Goal: Task Accomplishment & Management: Use online tool/utility

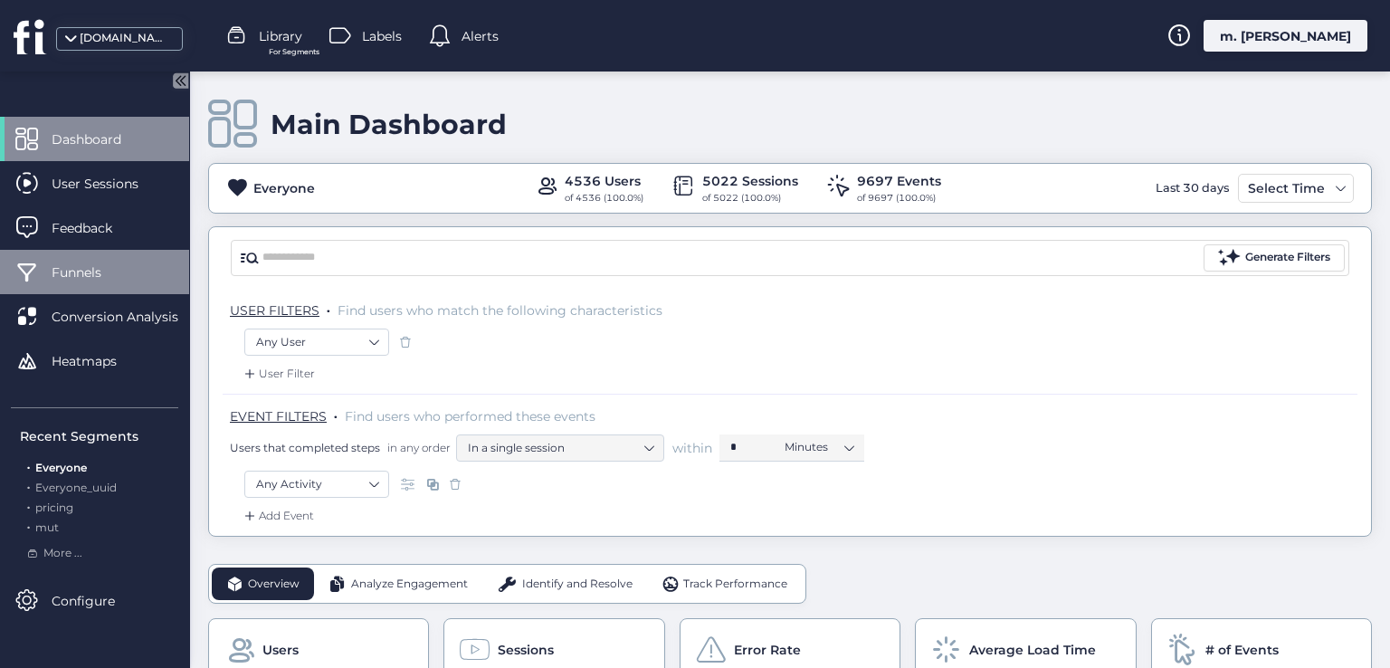
drag, startPoint x: 671, startPoint y: 306, endPoint x: 94, endPoint y: 269, distance: 578.3
click at [94, 269] on span "Funnels" at bounding box center [90, 272] width 77 height 20
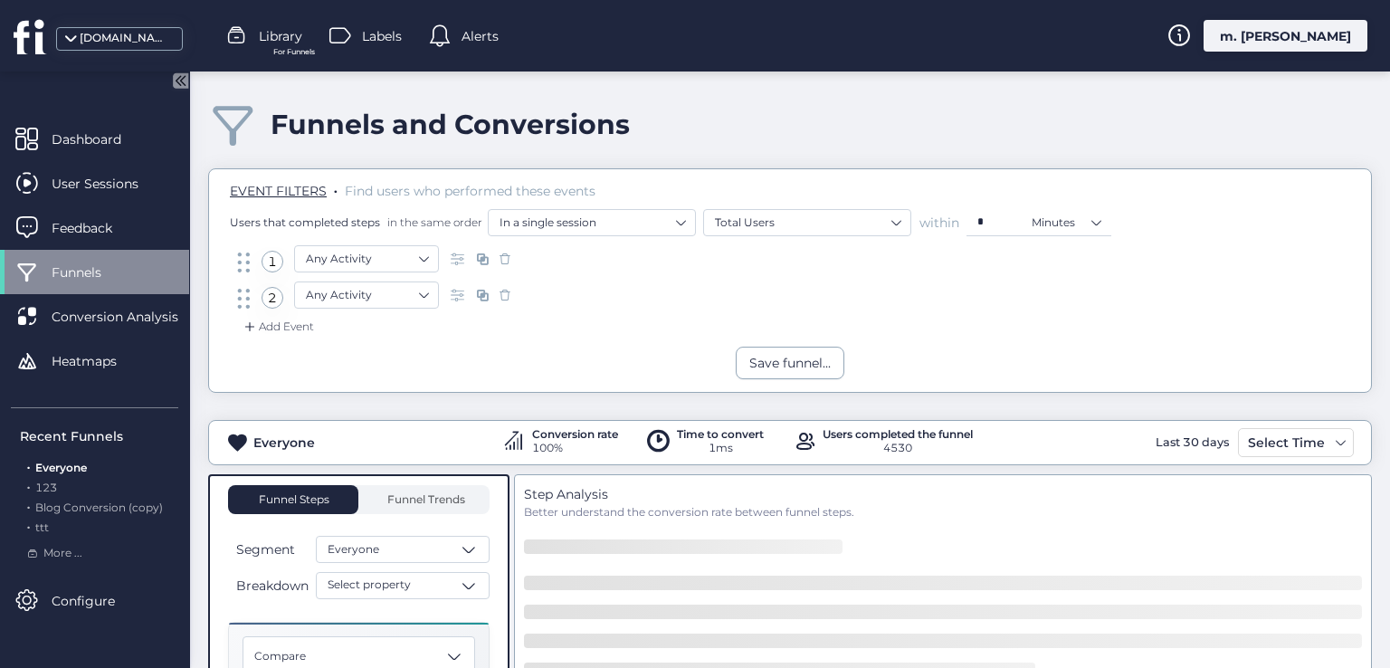
drag, startPoint x: 733, startPoint y: 254, endPoint x: 580, endPoint y: 345, distance: 177.6
click at [580, 345] on div "Add Event" at bounding box center [790, 332] width 1134 height 29
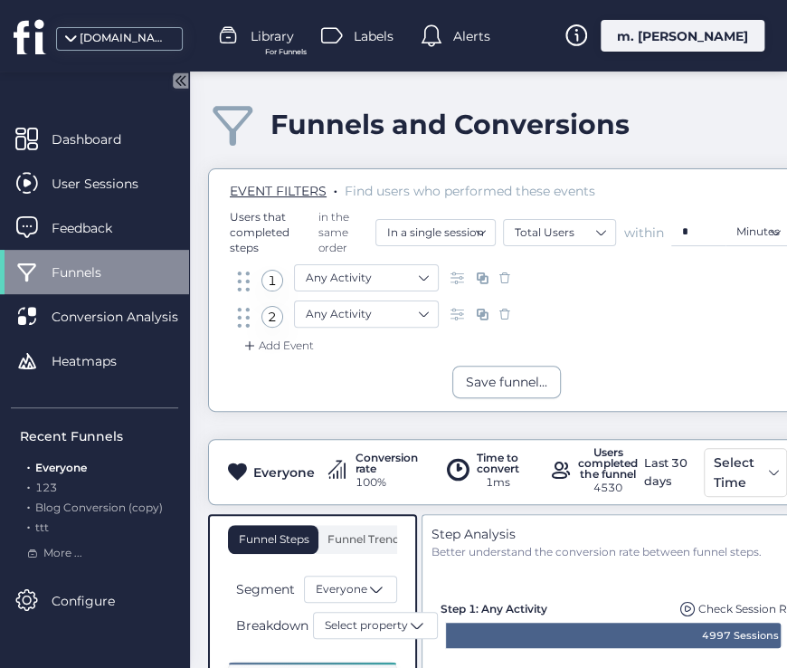
click at [497, 276] on span at bounding box center [505, 278] width 18 height 18
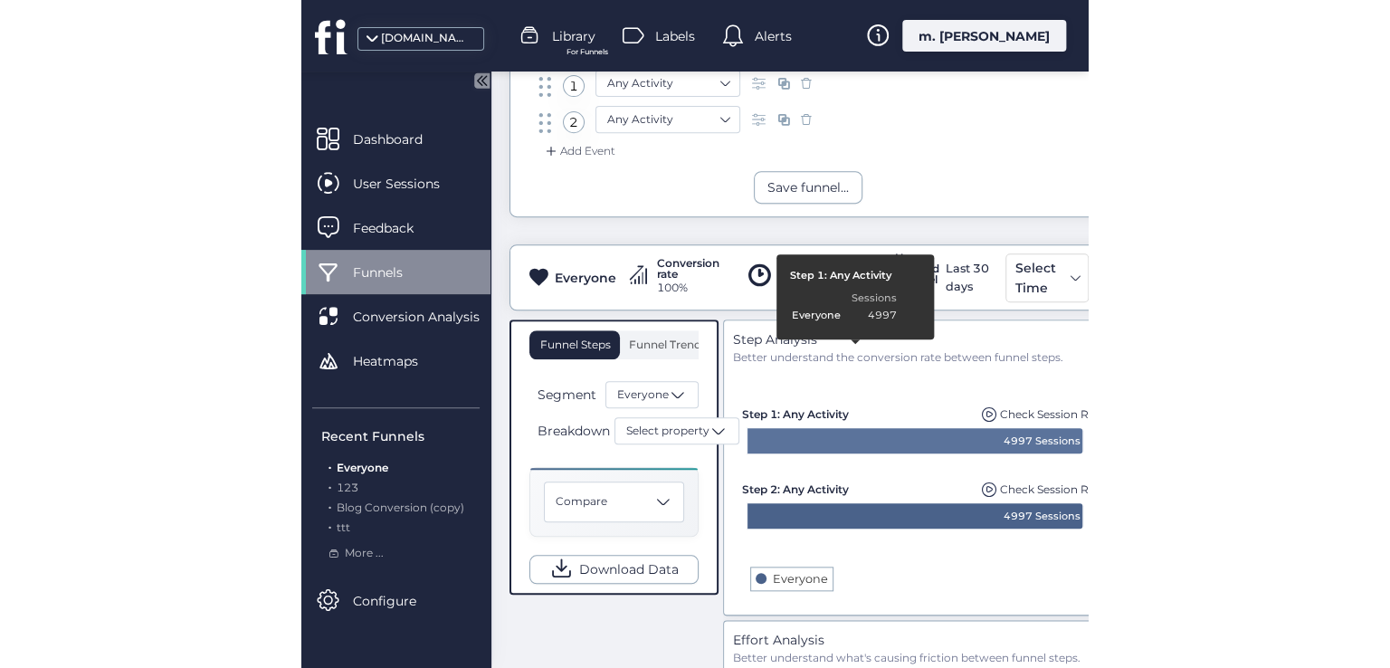
scroll to position [90, 0]
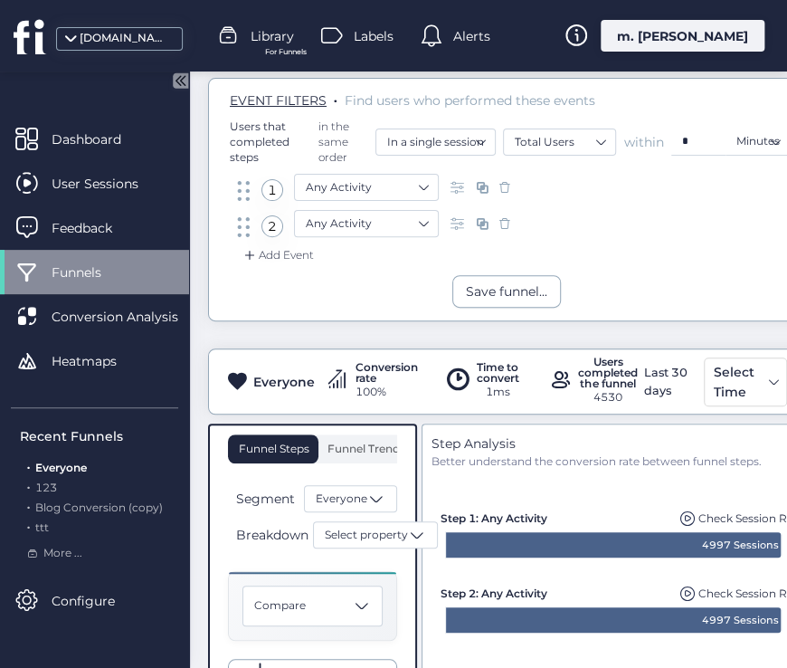
click at [507, 218] on span at bounding box center [505, 223] width 18 height 18
click at [367, 454] on span "Funnel Trends" at bounding box center [364, 448] width 82 height 29
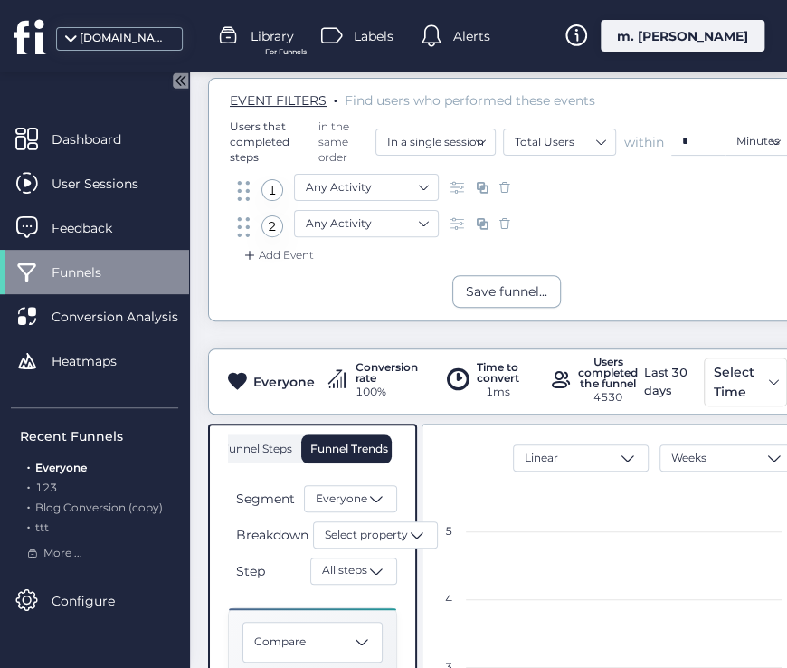
click at [261, 453] on span "Funnel Steps" at bounding box center [256, 448] width 72 height 29
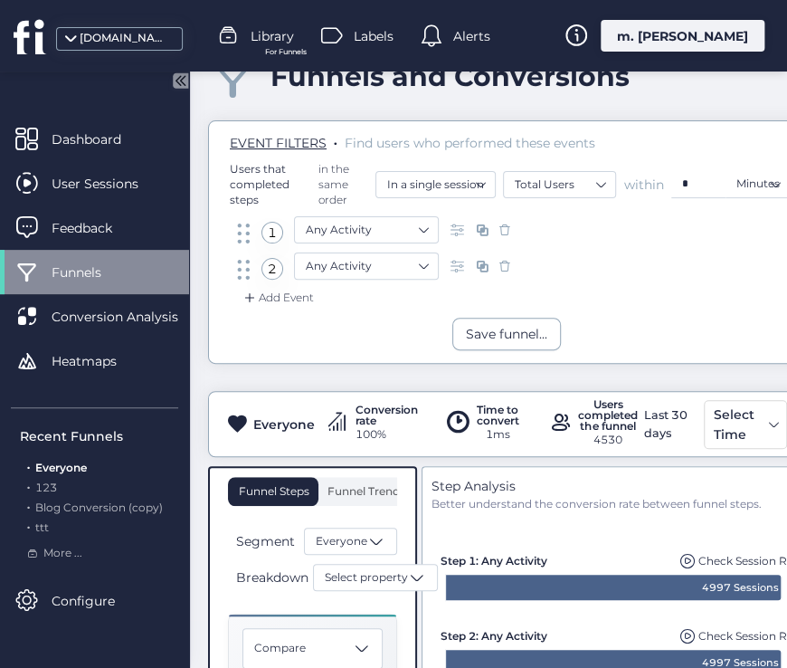
scroll to position [90, 0]
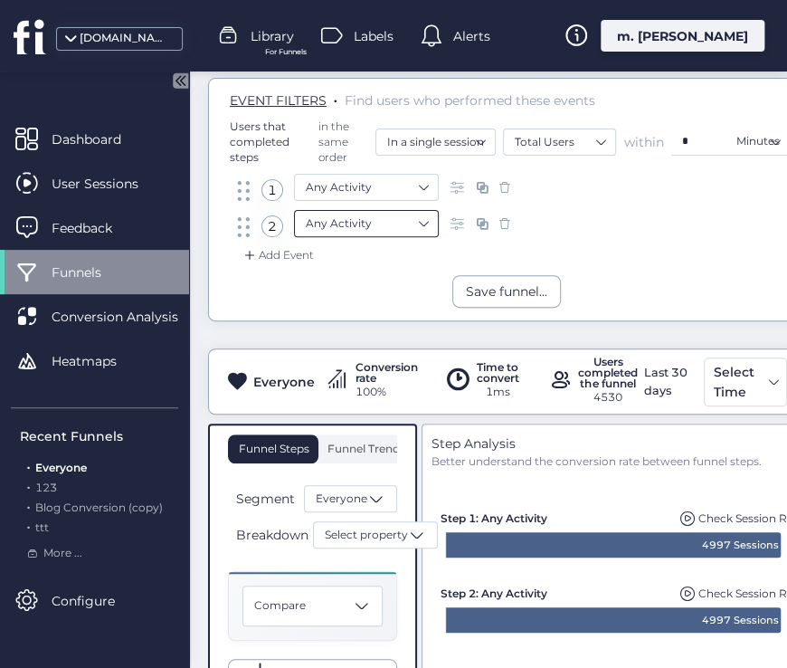
click at [412, 218] on nz-select-item "Any Activity" at bounding box center [366, 223] width 121 height 27
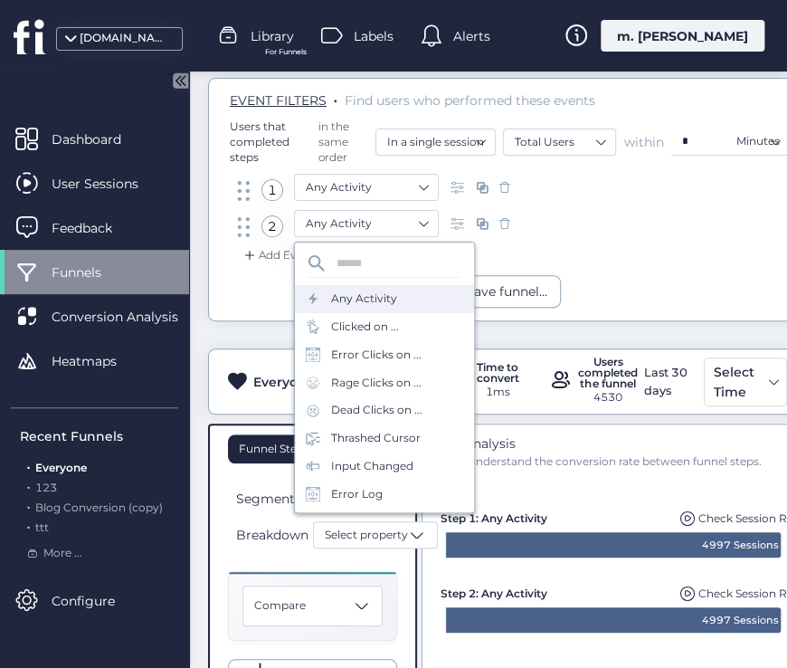
click at [544, 233] on div "2 Any Activity" at bounding box center [506, 228] width 546 height 36
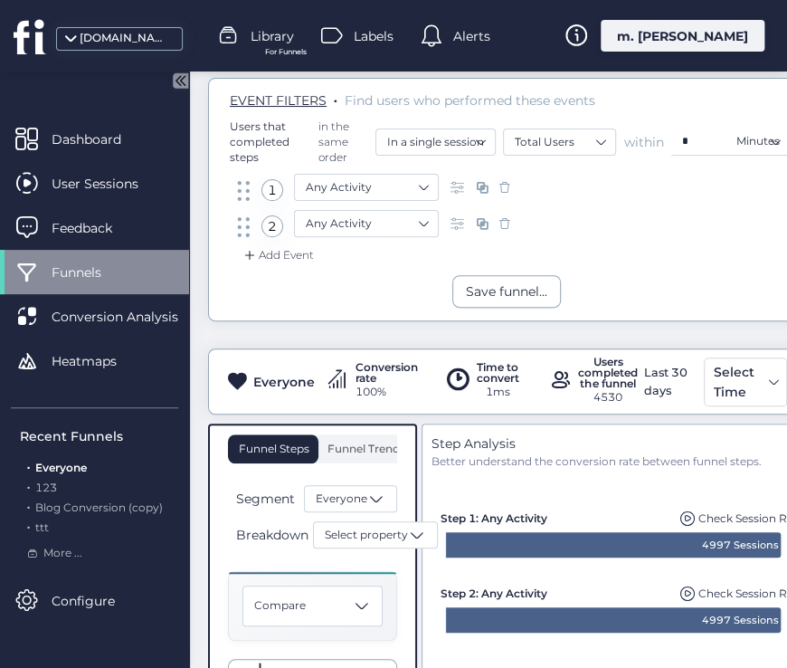
click at [508, 222] on span at bounding box center [505, 223] width 18 height 18
click at [507, 185] on span at bounding box center [505, 187] width 18 height 18
click at [358, 449] on span "Funnel Trends" at bounding box center [364, 448] width 82 height 11
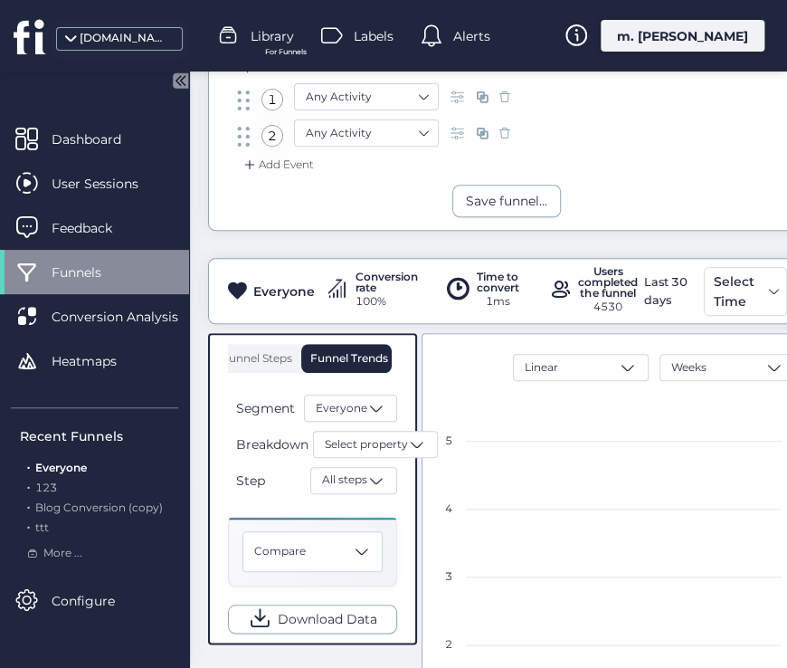
scroll to position [90, 0]
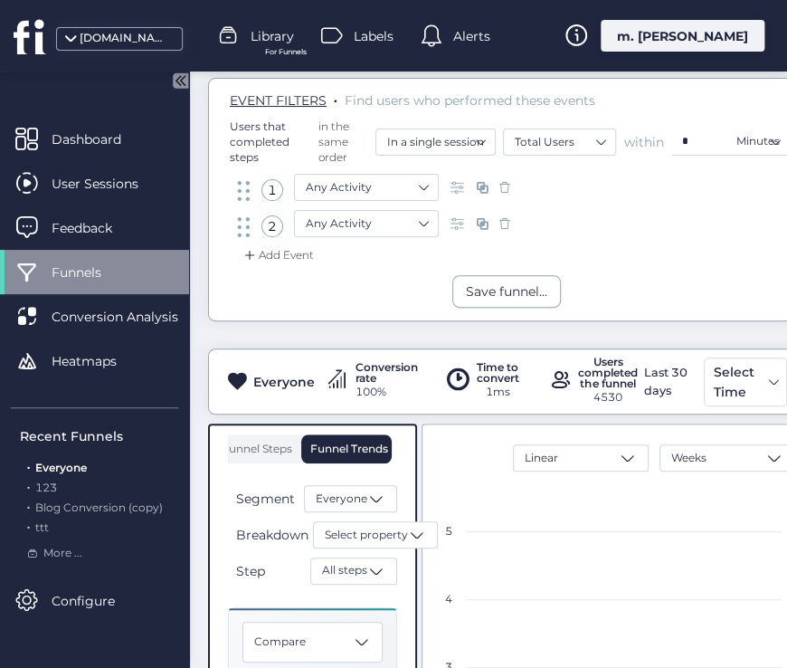
click at [505, 186] on span at bounding box center [505, 187] width 18 height 18
click at [501, 221] on span at bounding box center [505, 223] width 18 height 18
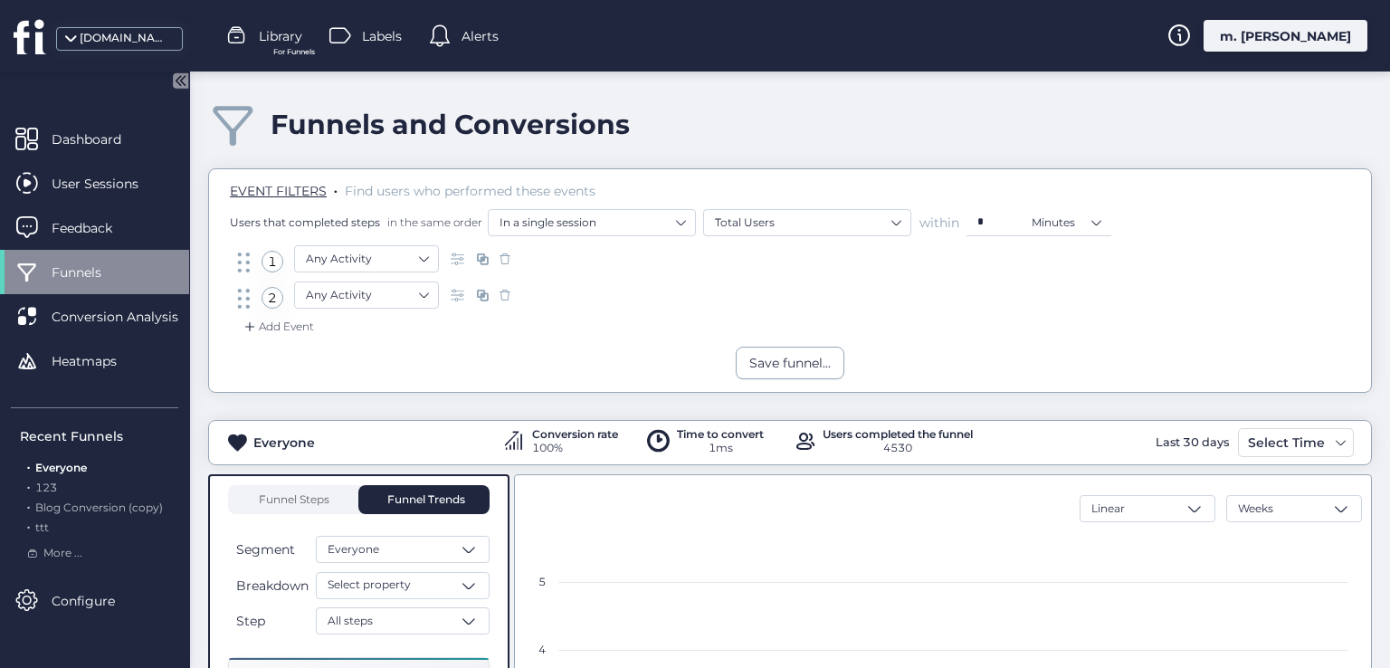
scroll to position [0, 0]
click at [403, 266] on nz-select-item "Any Activity" at bounding box center [366, 258] width 121 height 27
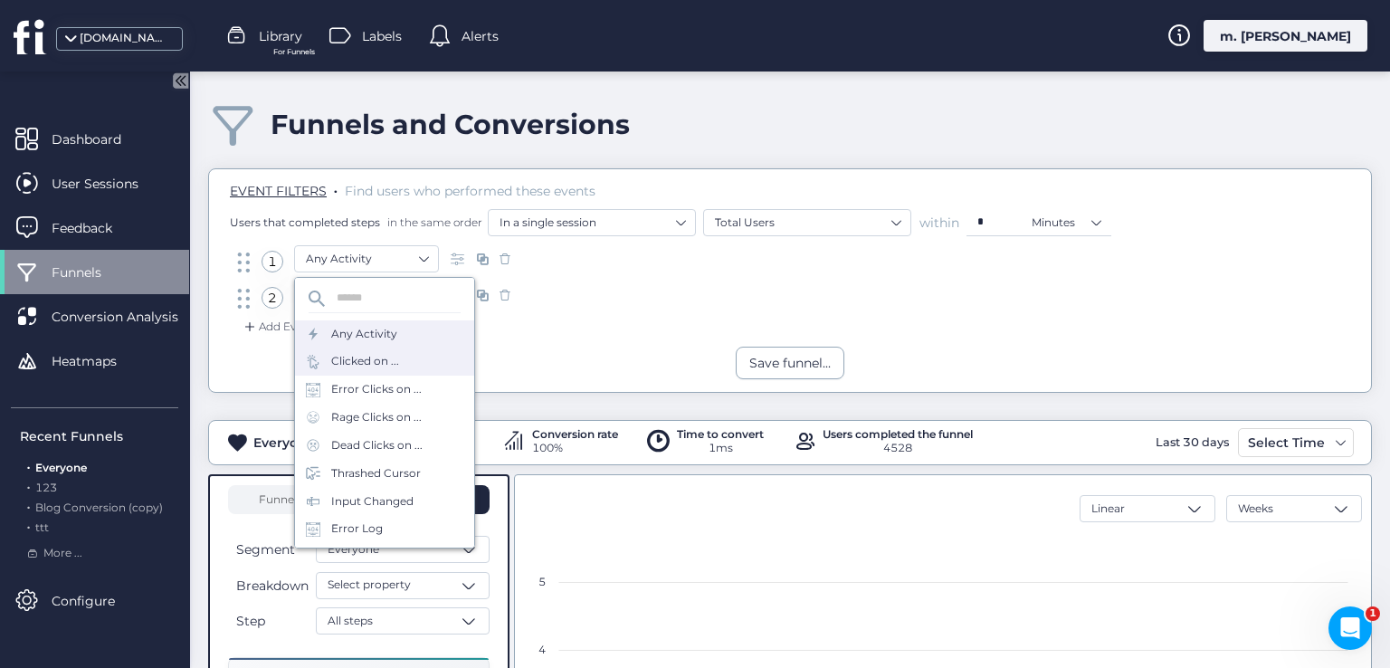
click at [381, 359] on div "Clicked on ..." at bounding box center [365, 361] width 68 height 17
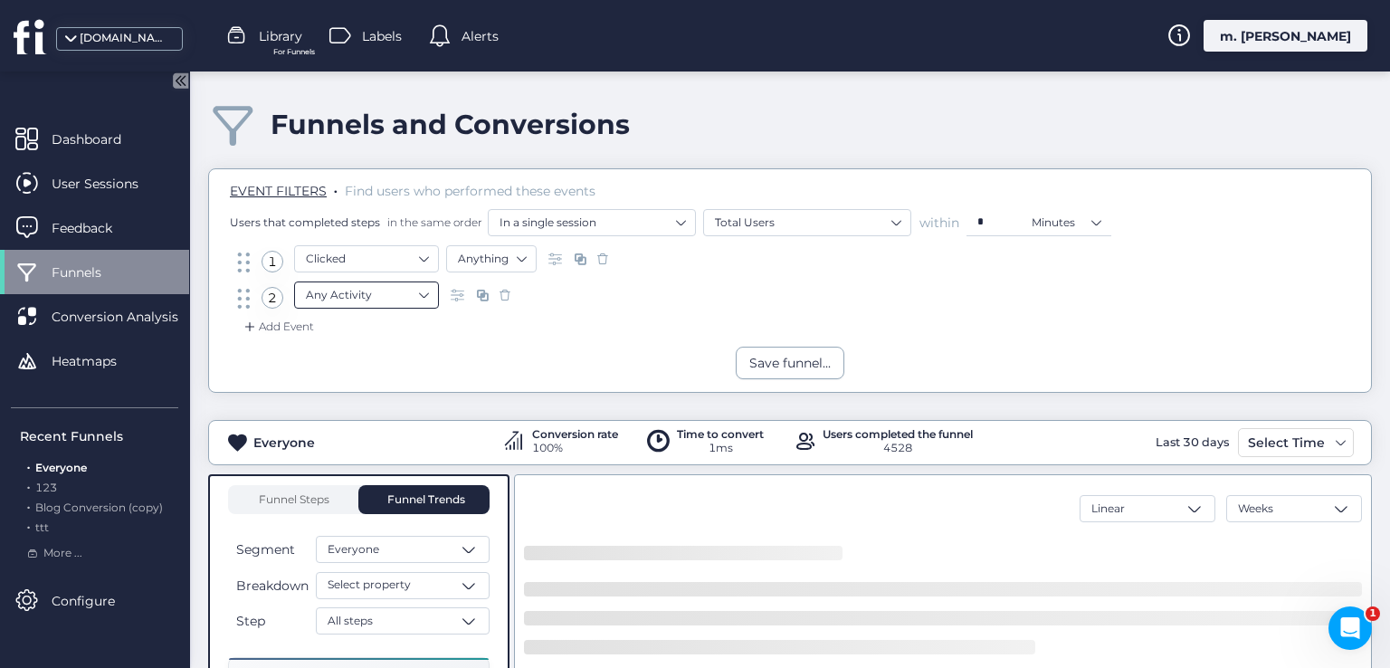
click at [402, 286] on nz-select-item "Any Activity" at bounding box center [366, 294] width 121 height 27
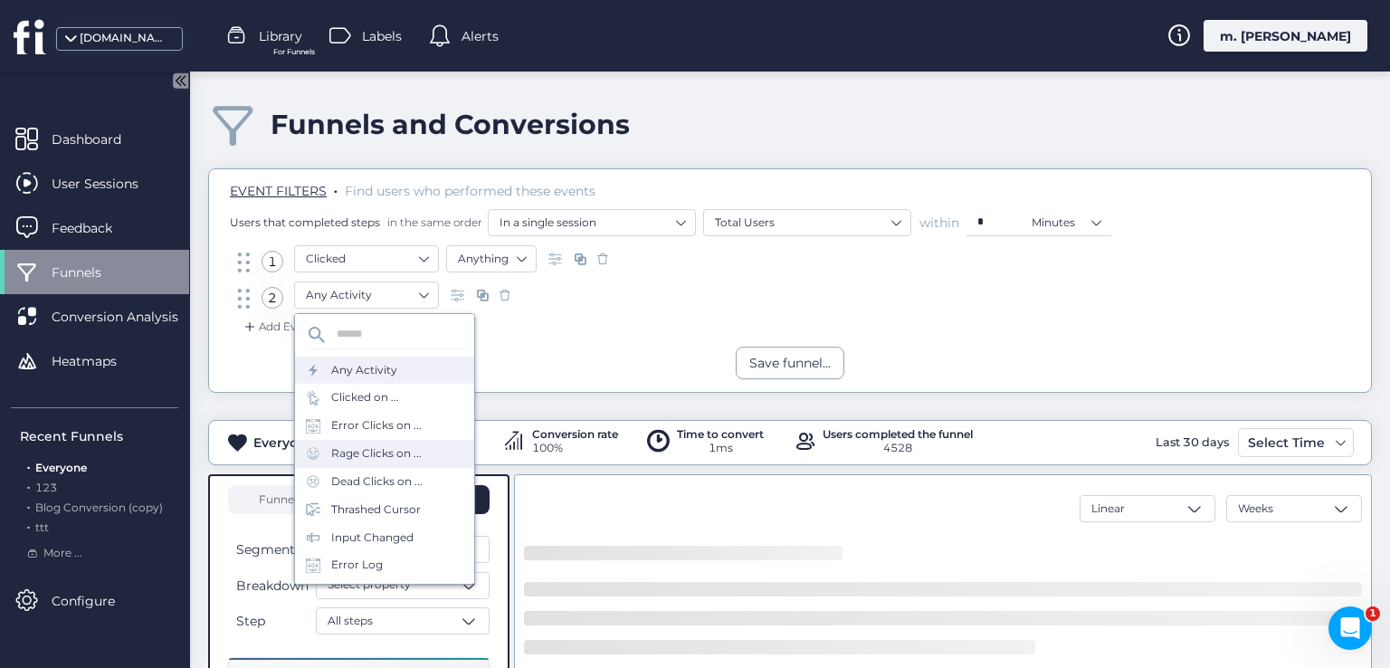
click at [377, 453] on div "Rage Clicks on ..." at bounding box center [376, 453] width 90 height 17
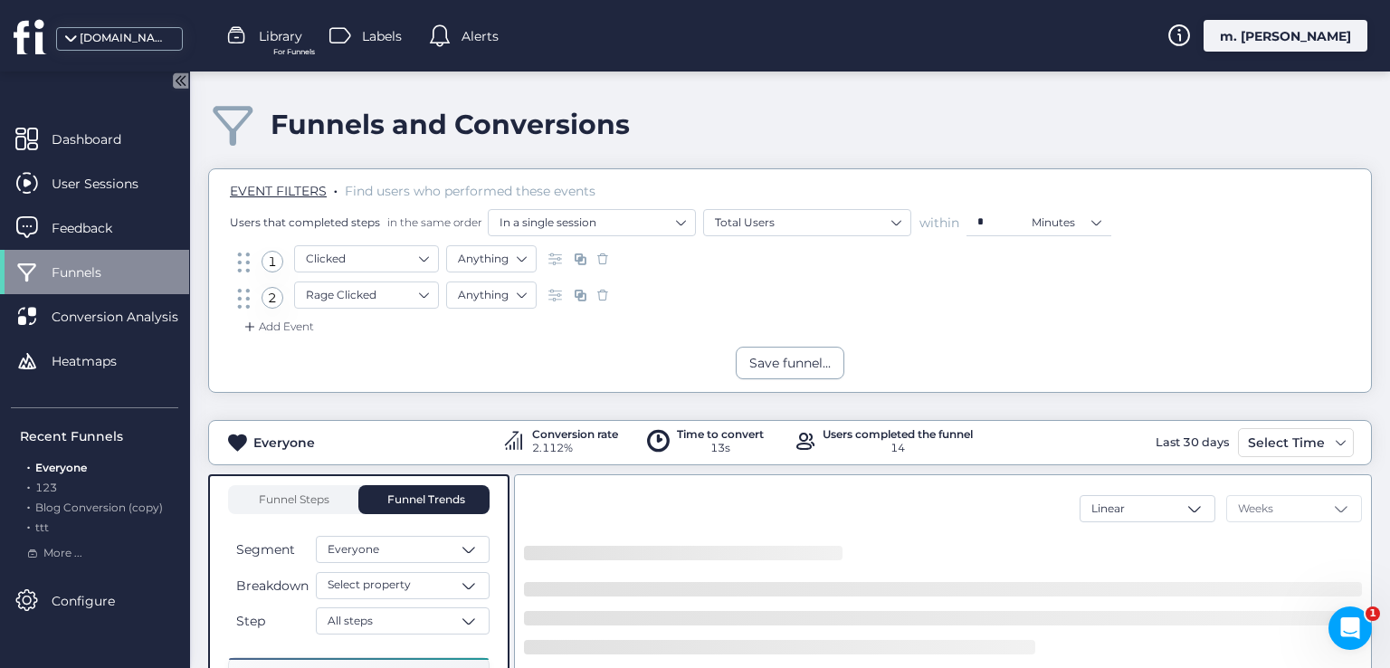
click at [285, 336] on div "Add Event" at bounding box center [790, 332] width 1134 height 29
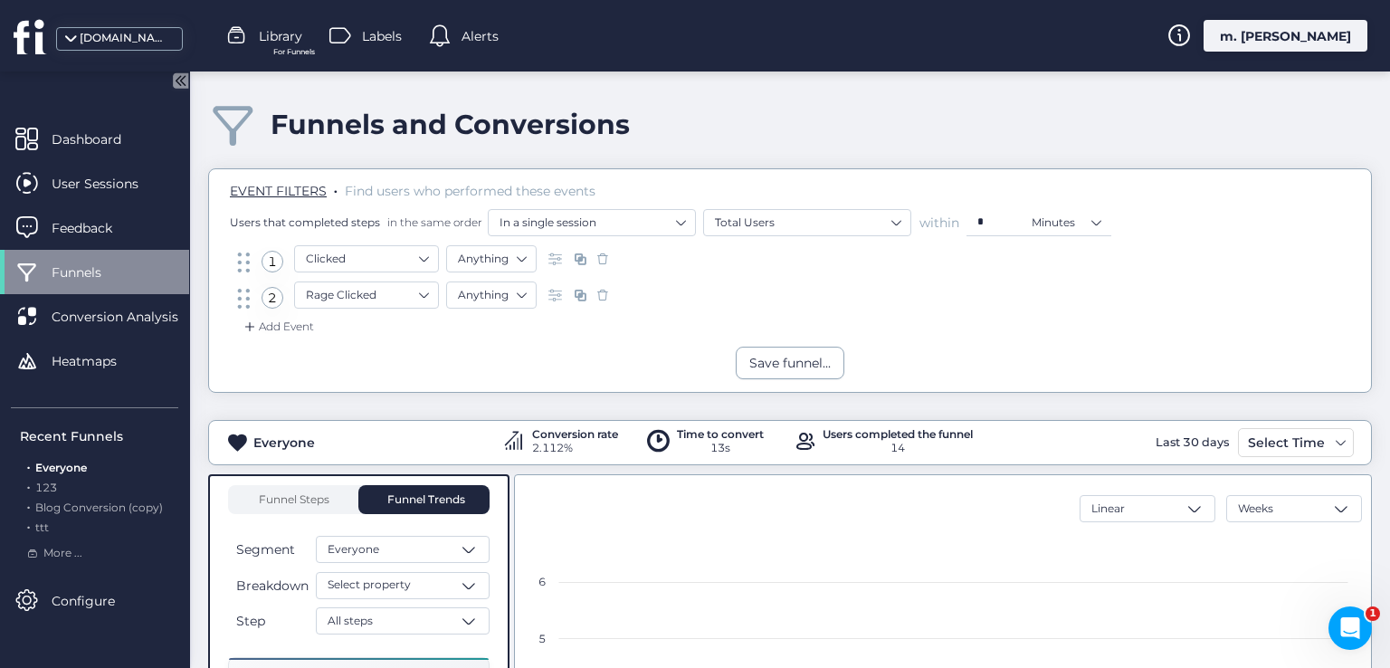
click at [286, 327] on div "Add Event" at bounding box center [277, 327] width 73 height 18
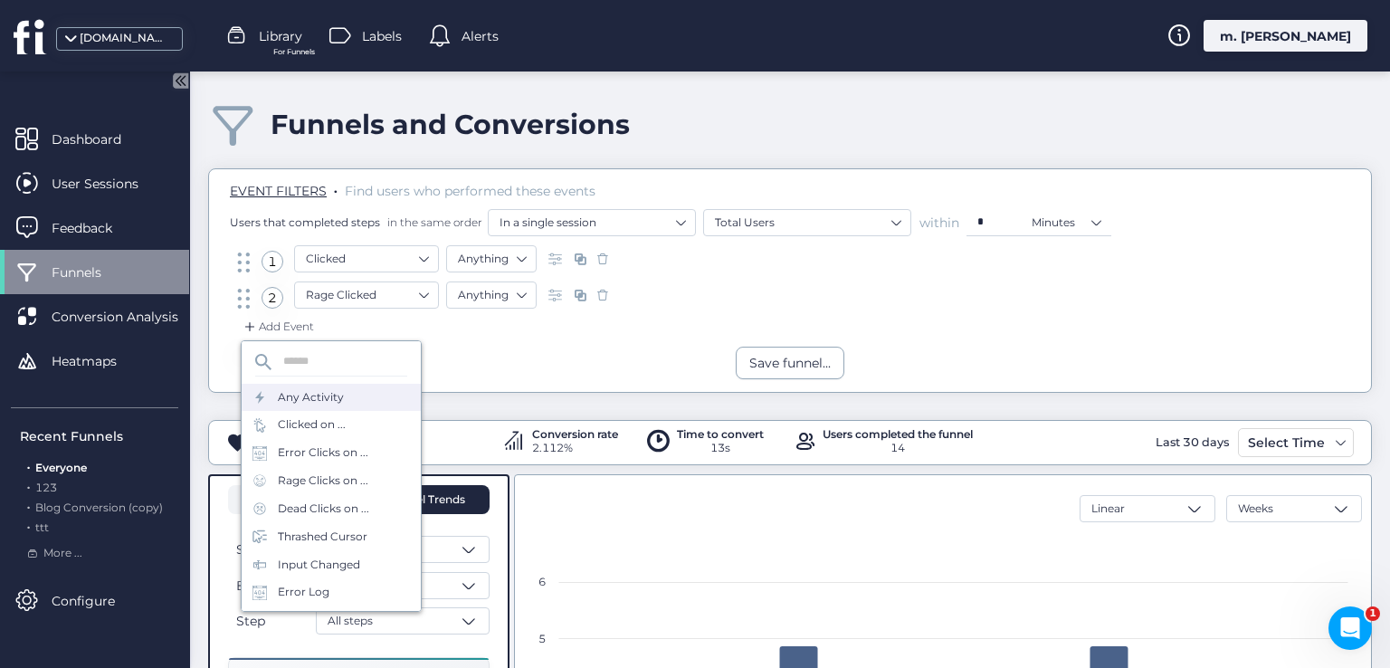
click at [317, 398] on div "Any Activity" at bounding box center [311, 397] width 66 height 17
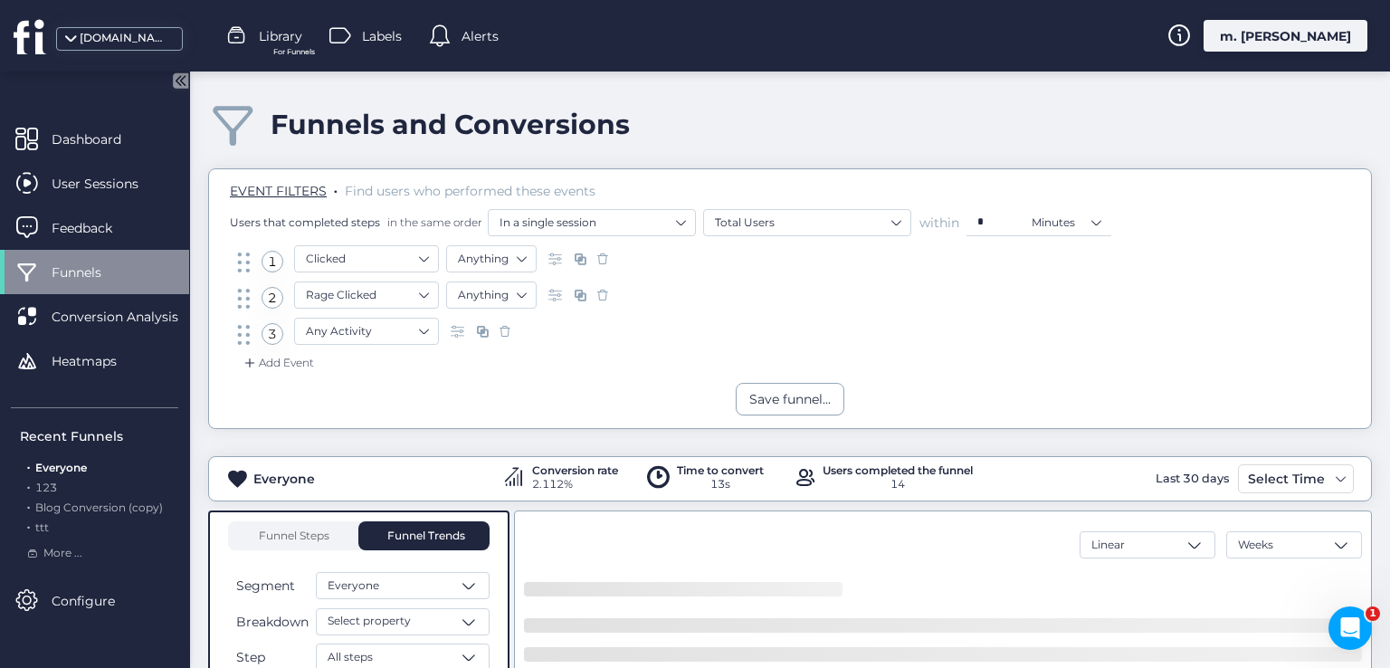
click at [280, 356] on div "Add Event" at bounding box center [277, 363] width 73 height 18
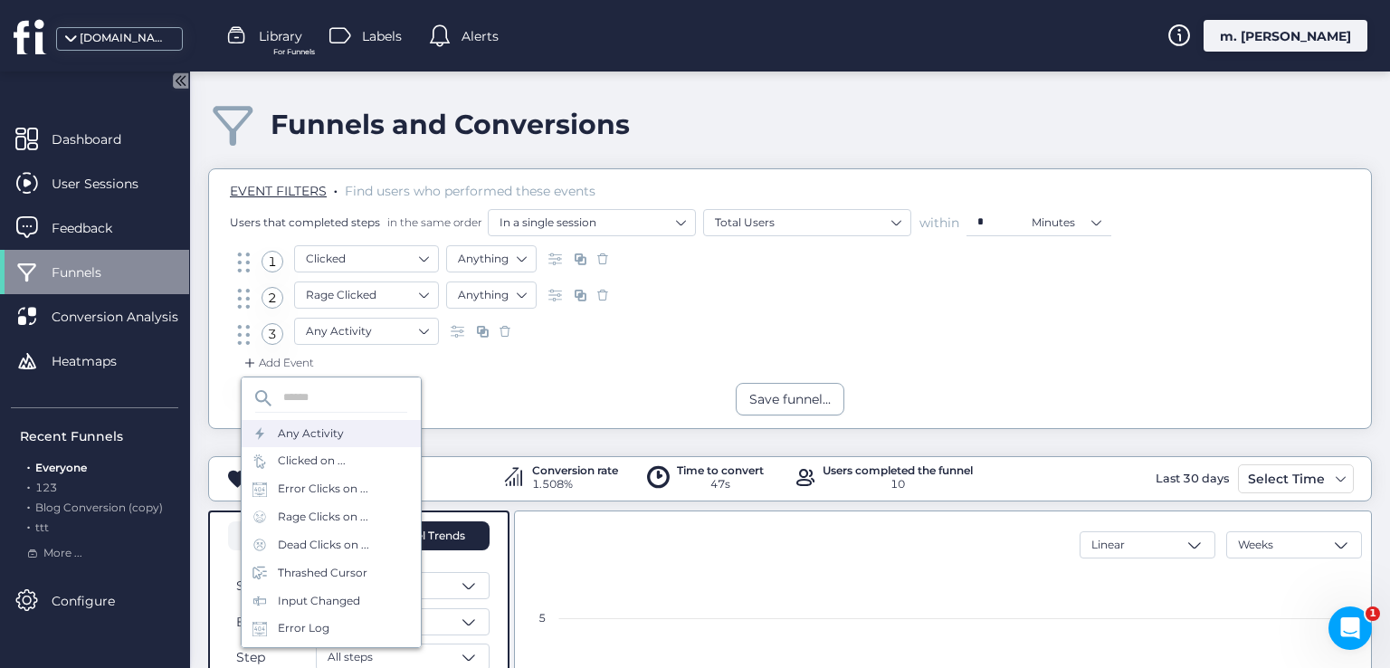
click at [318, 442] on div "Any Activity" at bounding box center [331, 434] width 179 height 28
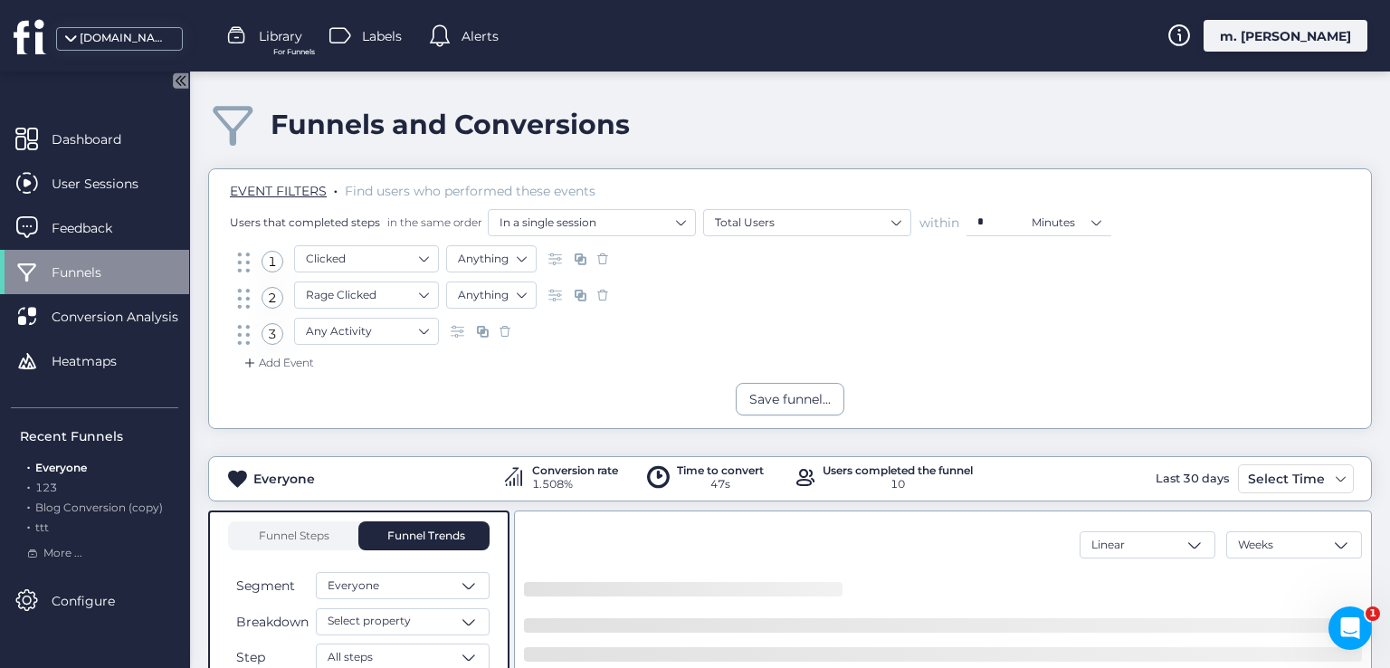
click at [299, 359] on div "Add Event" at bounding box center [277, 363] width 73 height 18
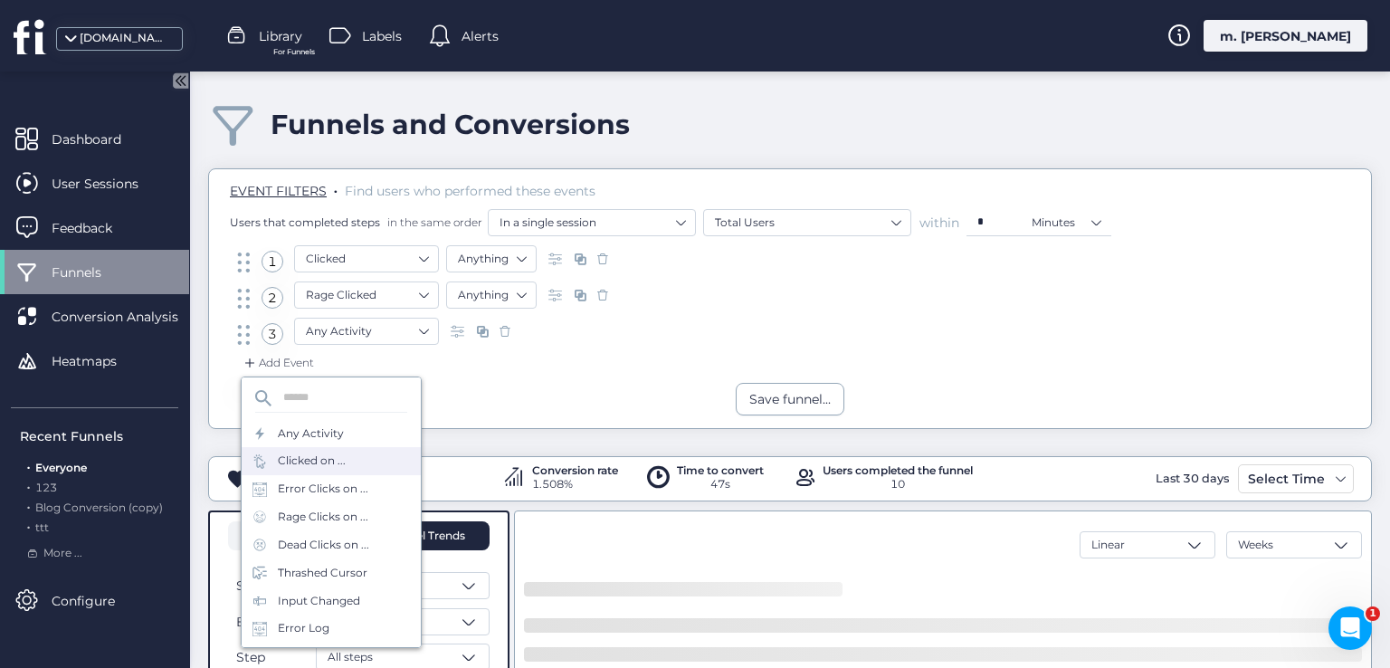
click at [348, 472] on div "Clicked on ..." at bounding box center [331, 461] width 179 height 28
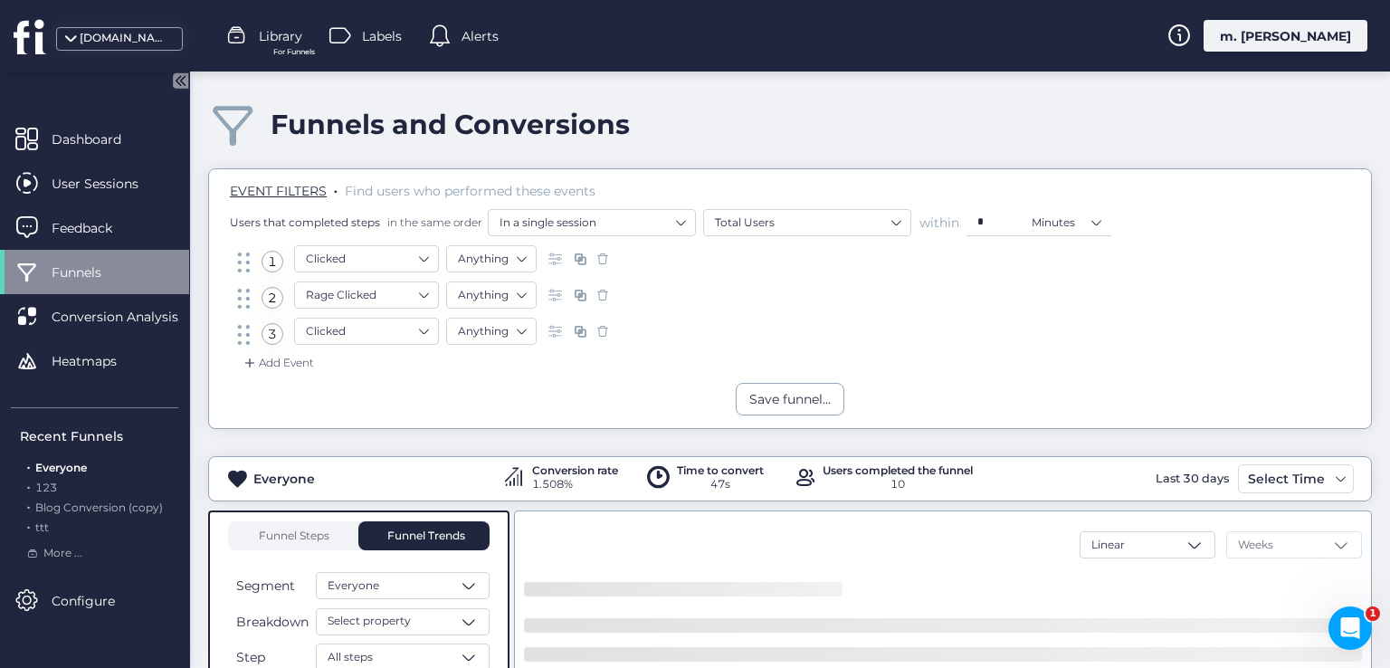
click at [294, 362] on div "Add Event" at bounding box center [277, 363] width 73 height 18
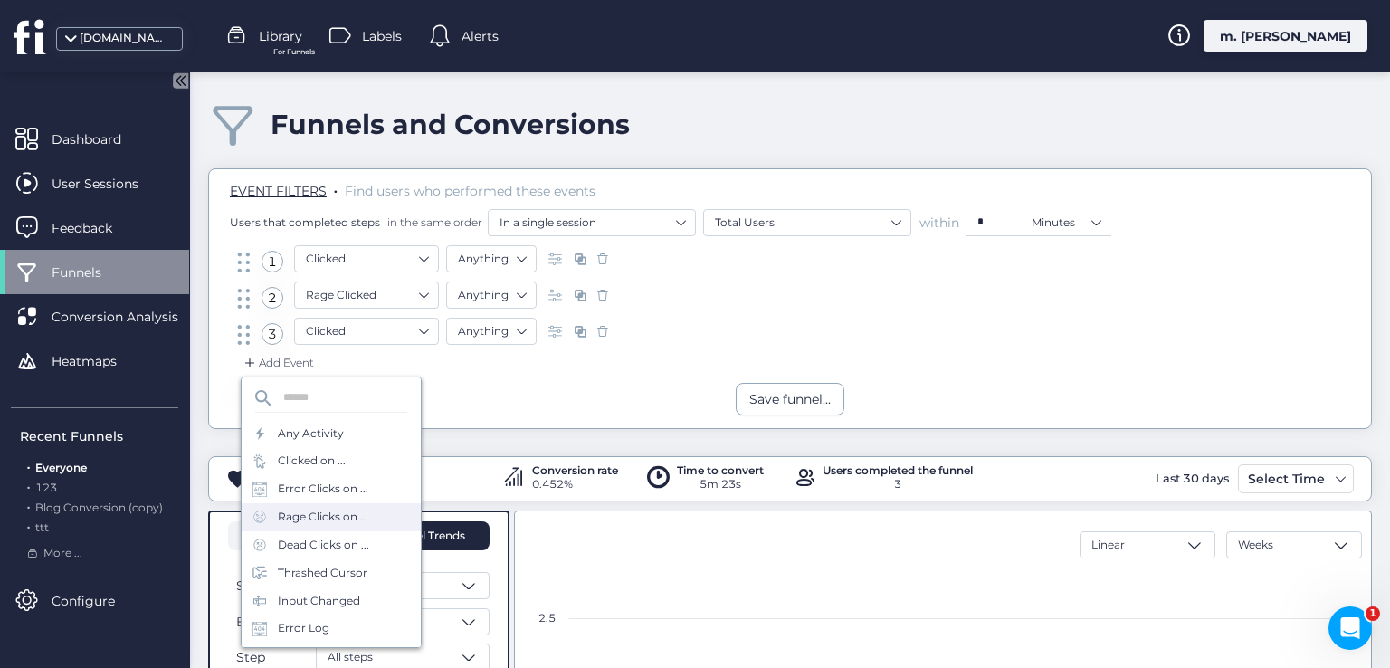
click at [337, 517] on div "Rage Clicks on ..." at bounding box center [323, 516] width 90 height 17
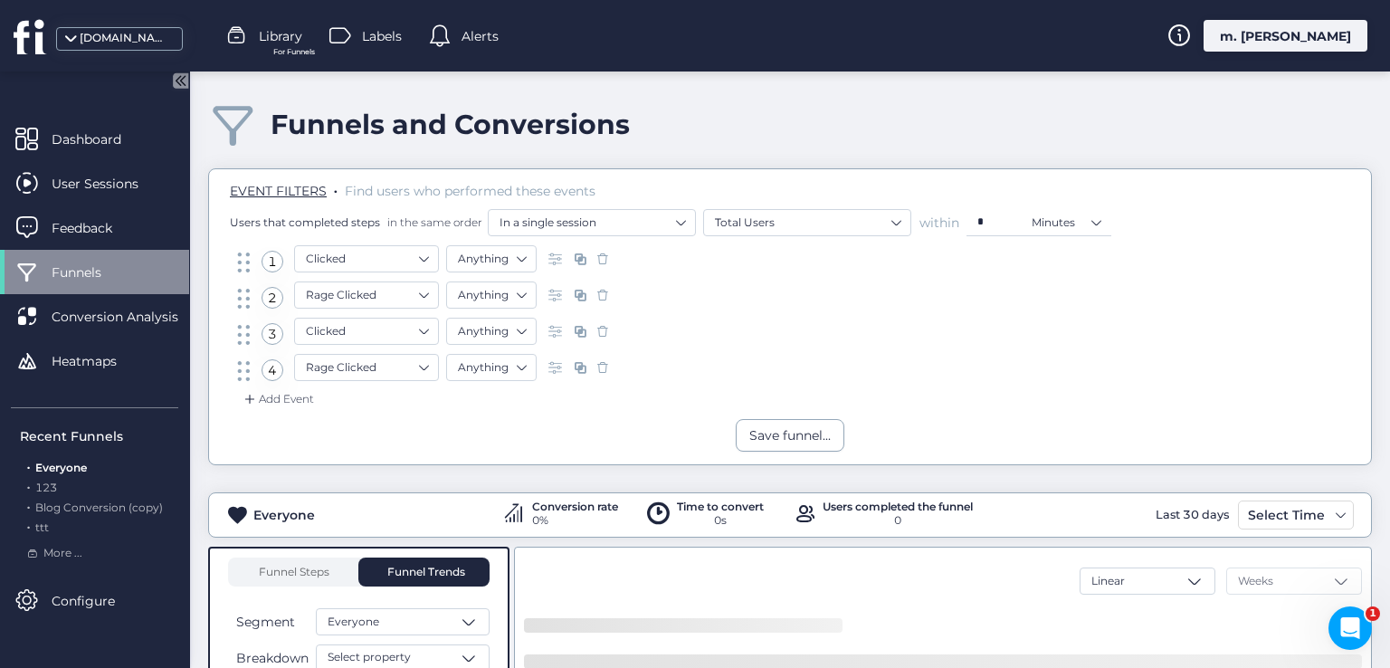
click at [292, 390] on div "Add Event" at bounding box center [277, 399] width 73 height 18
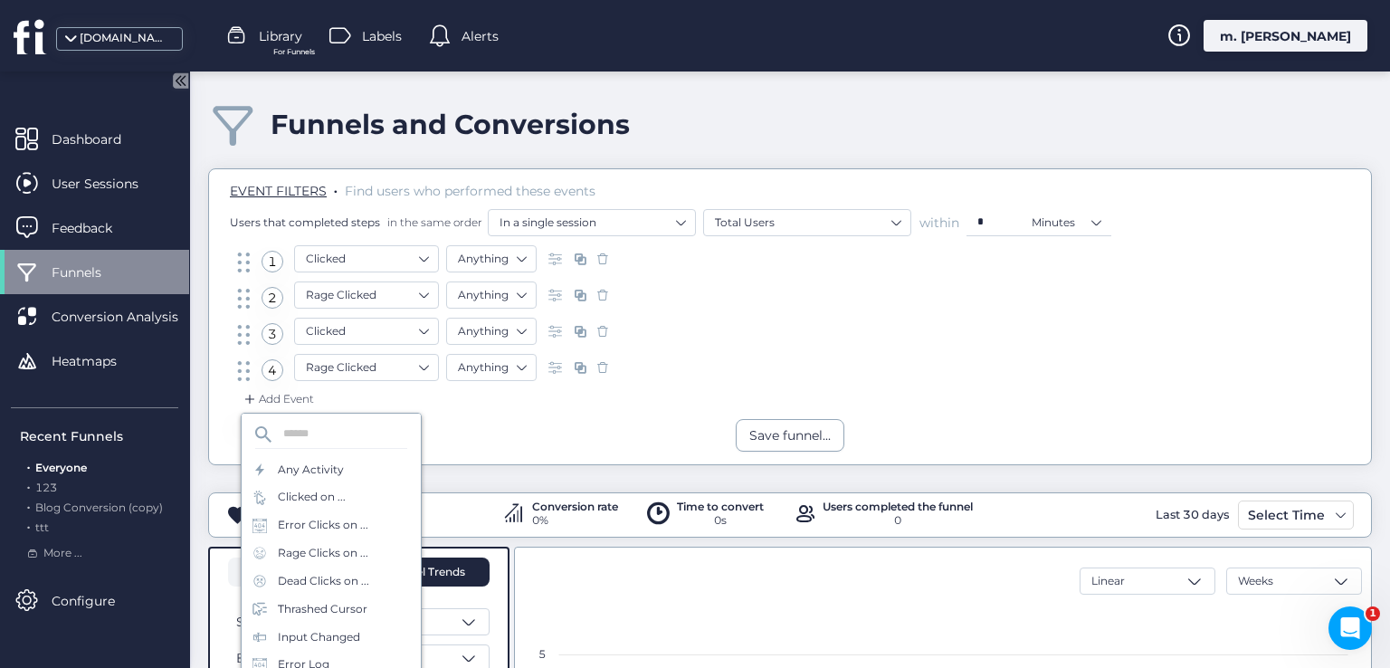
click at [331, 464] on div "Any Activity" at bounding box center [311, 469] width 66 height 17
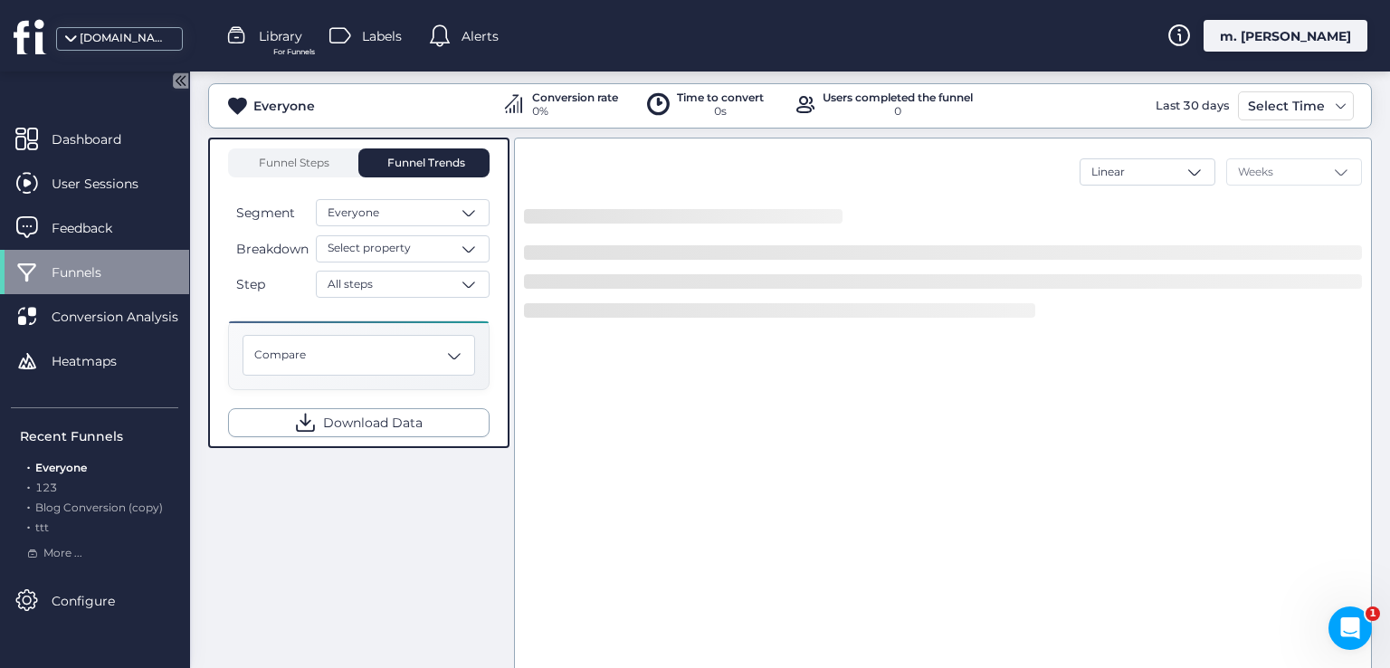
scroll to position [452, 0]
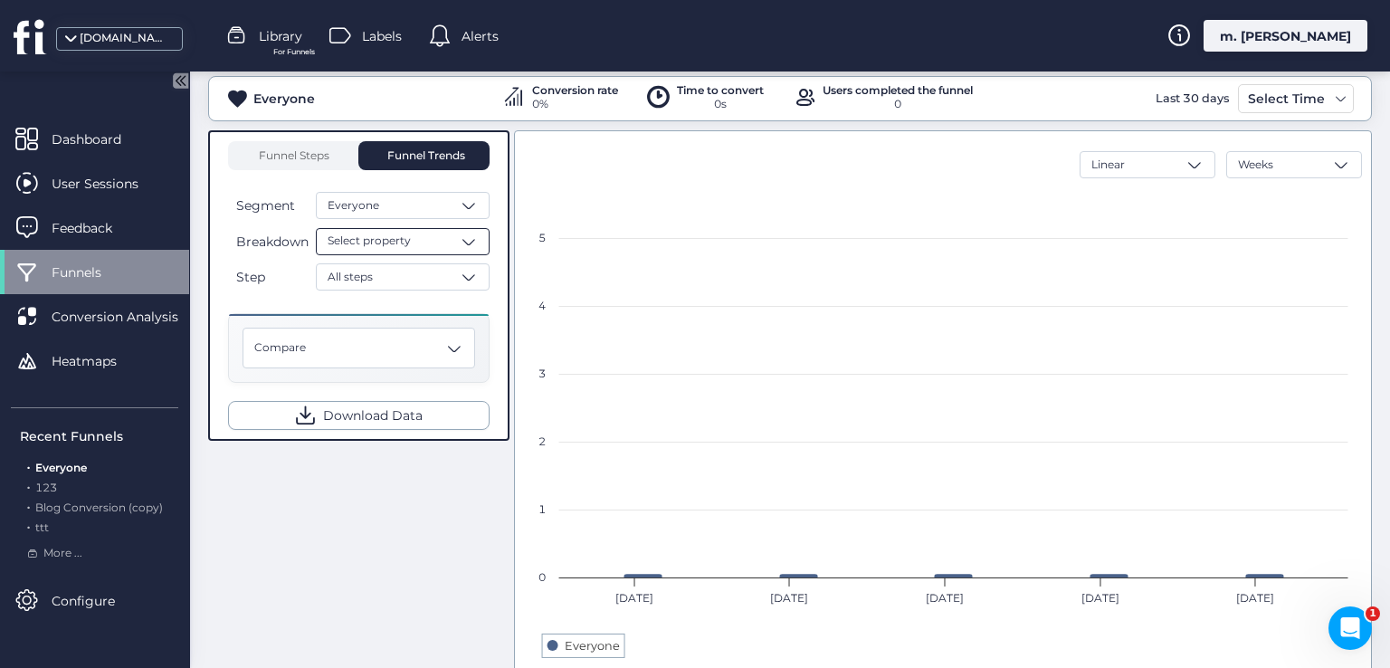
click at [405, 236] on span "Select property" at bounding box center [368, 240] width 83 height 17
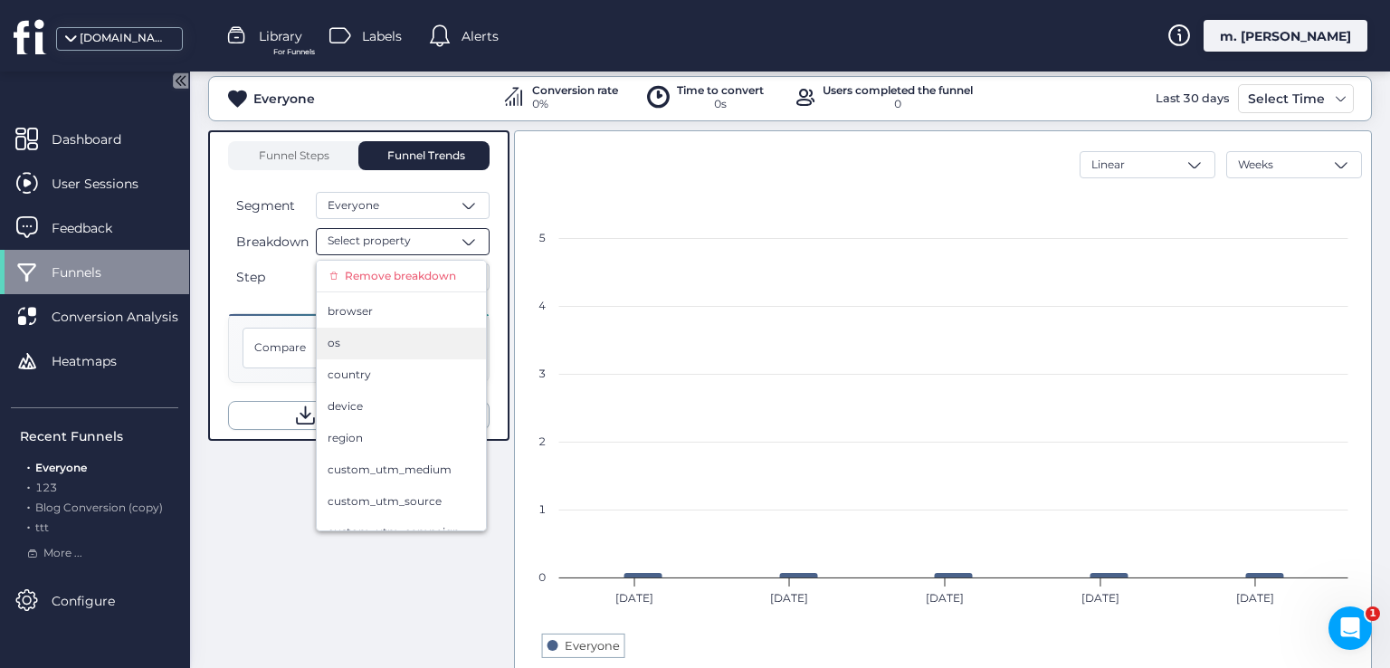
click at [403, 347] on div "os" at bounding box center [400, 343] width 147 height 17
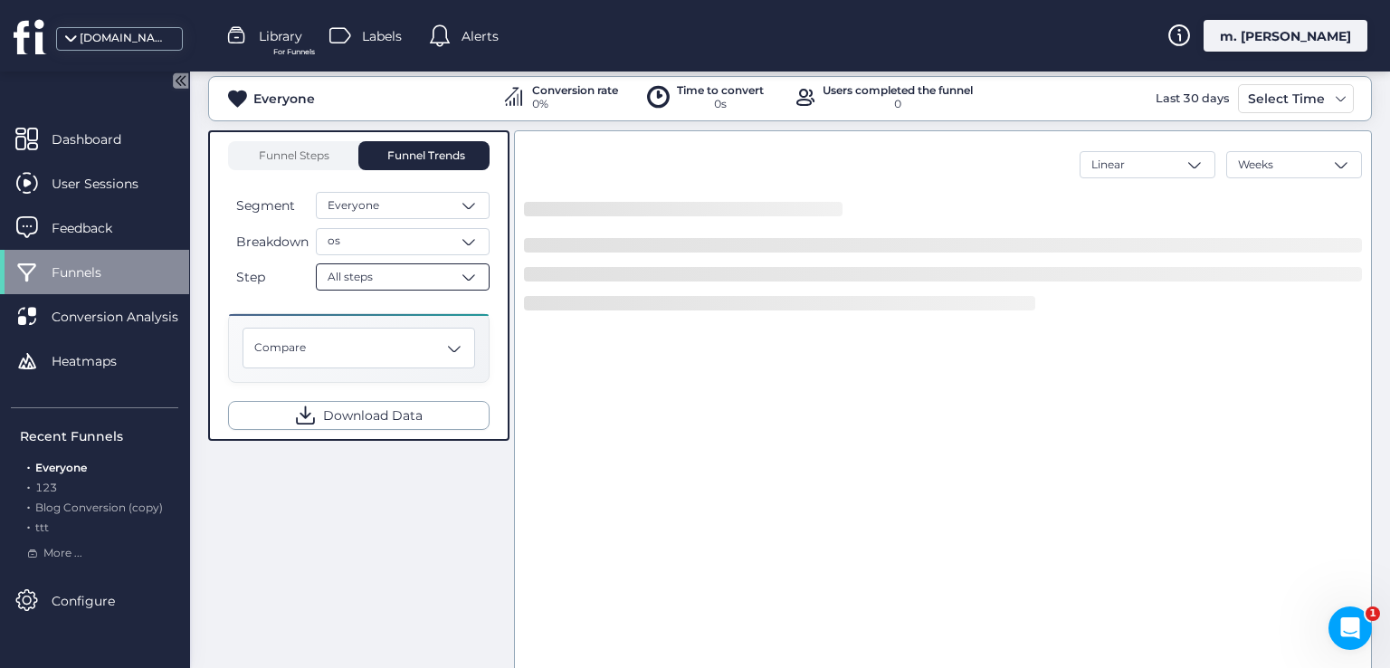
click at [416, 275] on div "All steps" at bounding box center [403, 276] width 174 height 27
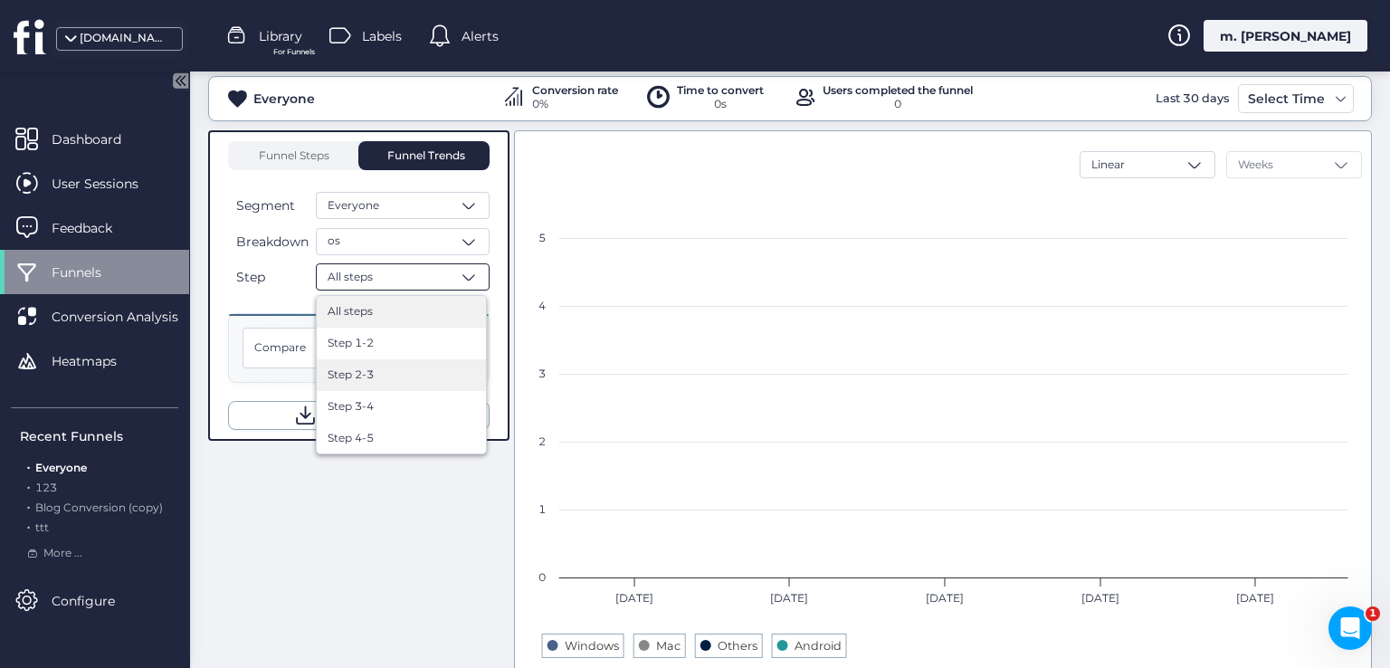
click at [416, 383] on div "Step 2-3" at bounding box center [401, 375] width 169 height 32
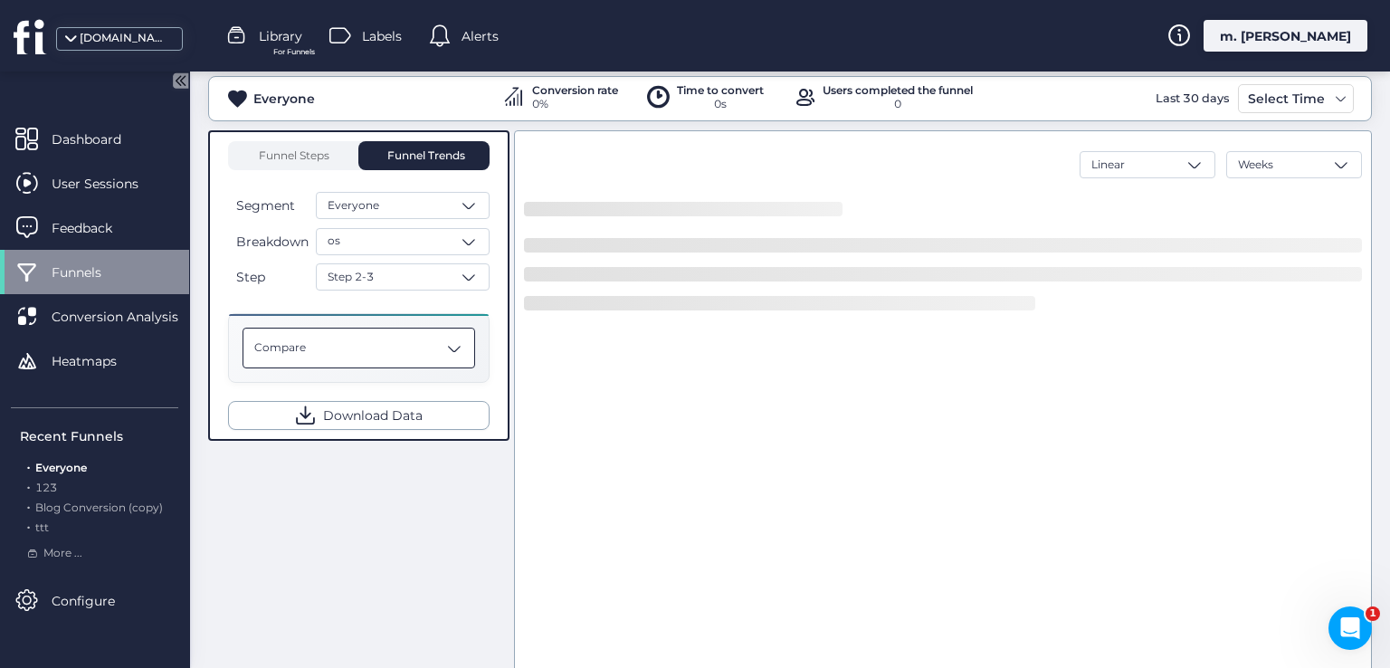
click at [428, 337] on div "Compare" at bounding box center [358, 347] width 232 height 41
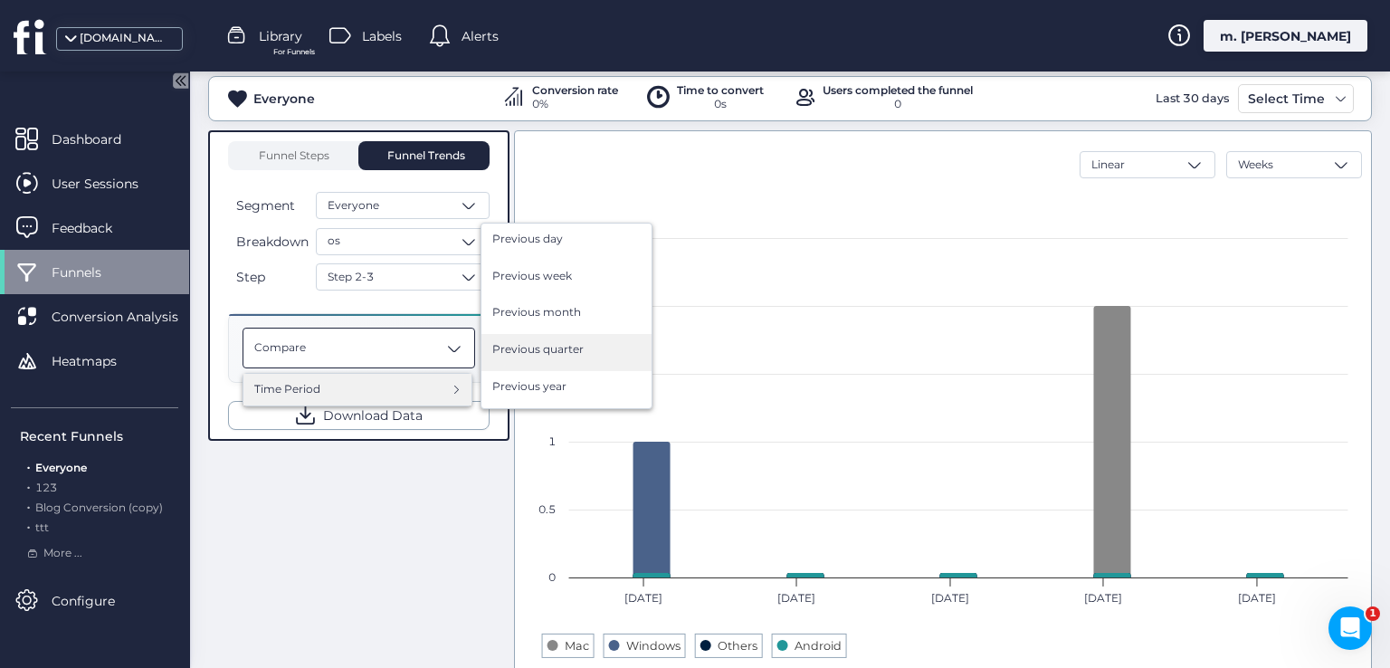
click at [519, 347] on span "Previous quarter" at bounding box center [537, 349] width 91 height 17
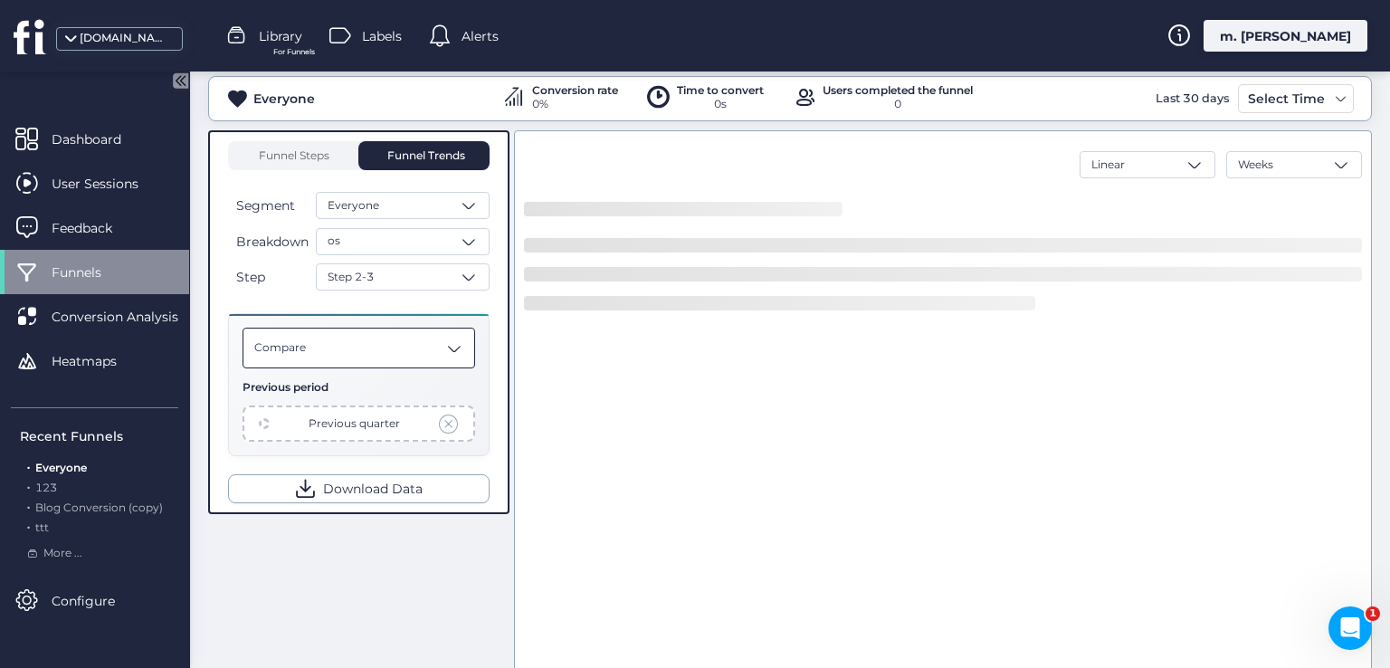
click at [415, 337] on div "Compare" at bounding box center [358, 347] width 232 height 41
click at [432, 232] on div "os" at bounding box center [403, 241] width 174 height 27
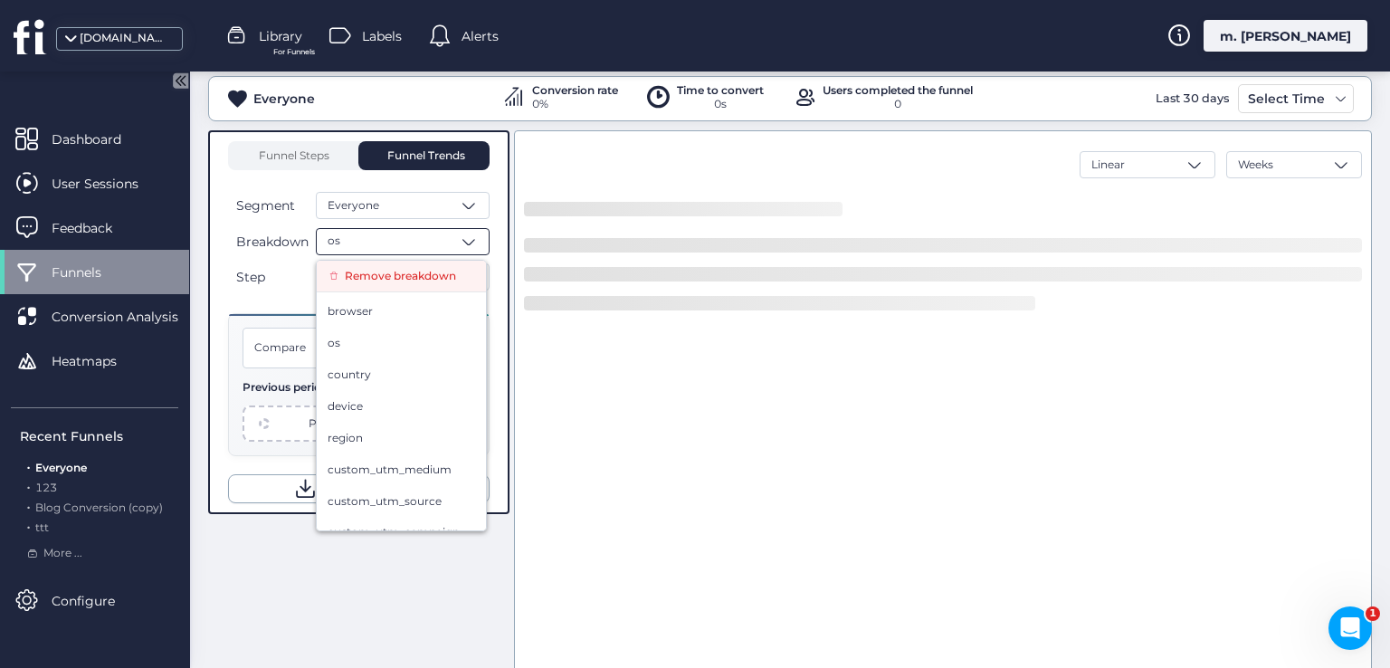
click at [420, 272] on span "Remove breakdown" at bounding box center [400, 276] width 111 height 17
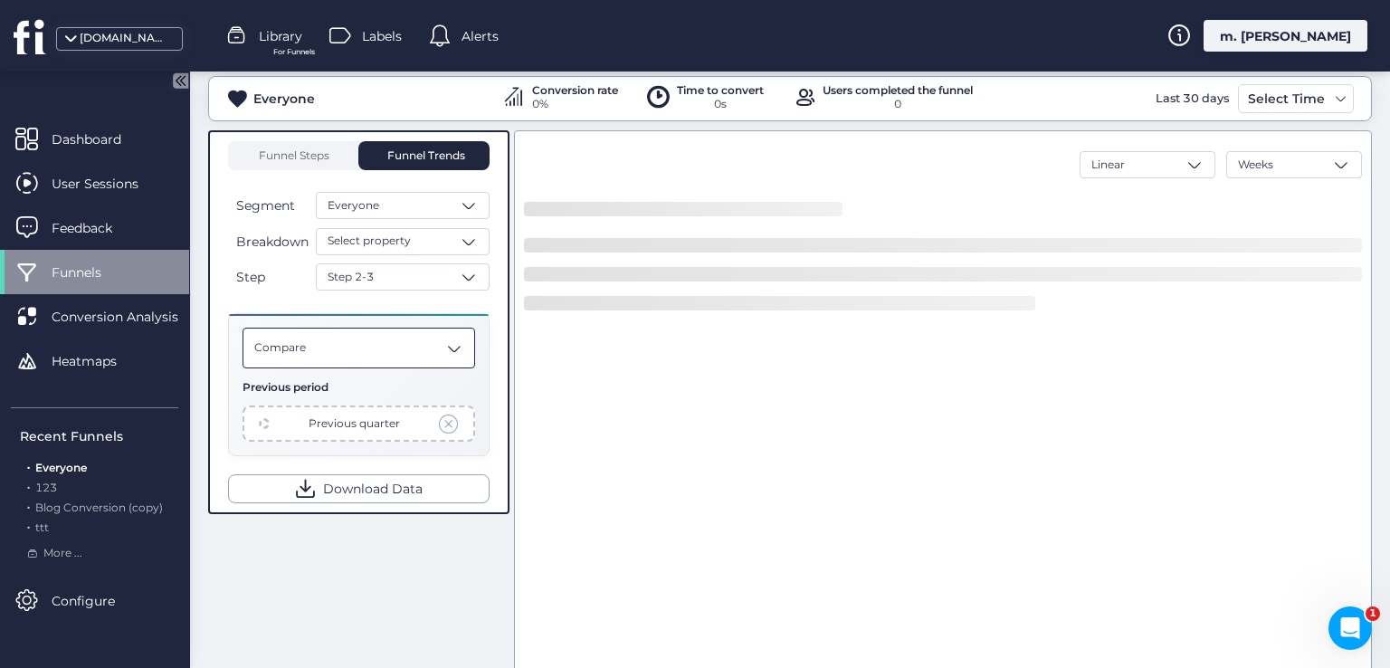
click at [408, 333] on div "Compare" at bounding box center [358, 347] width 232 height 41
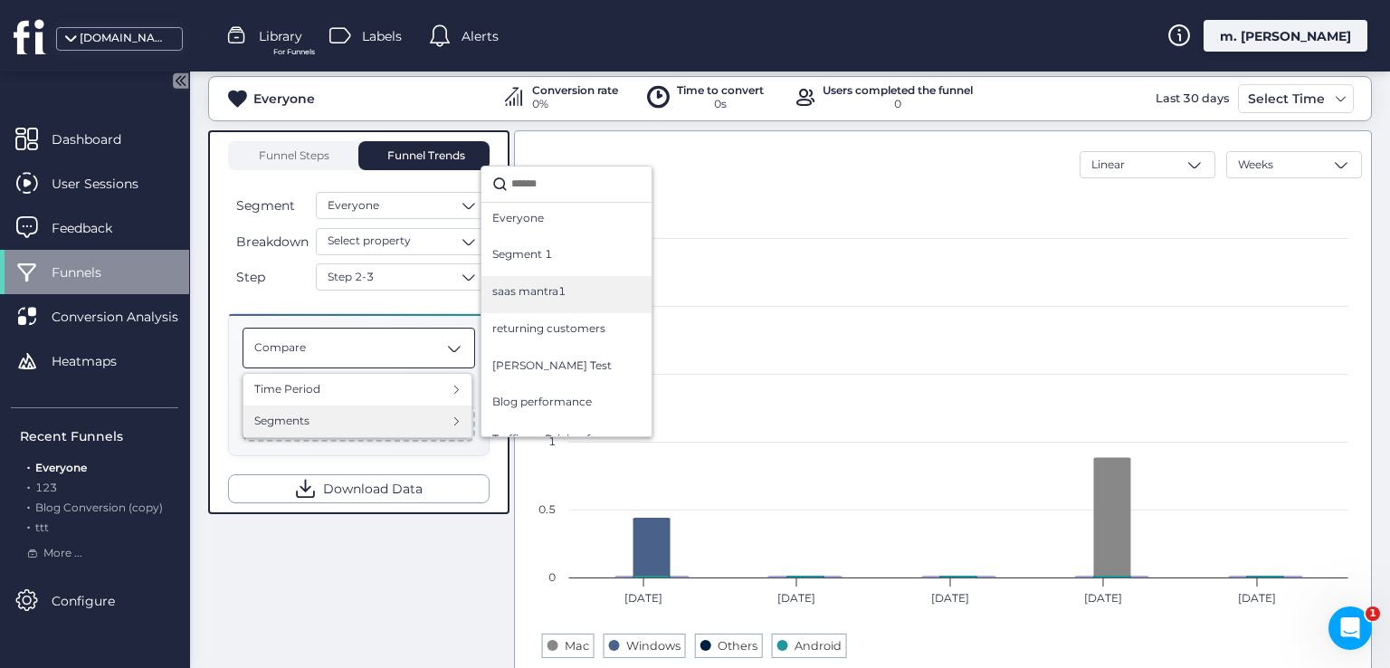
click at [546, 292] on span "saas mantra1" at bounding box center [528, 291] width 73 height 17
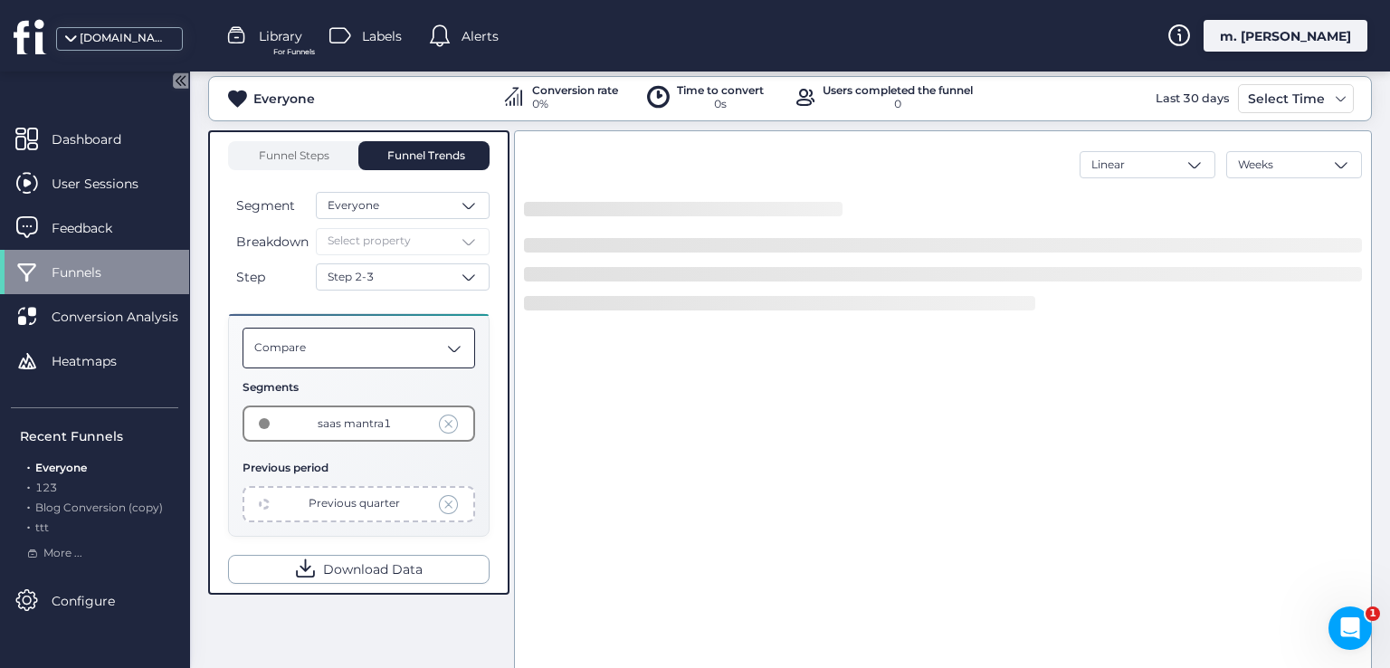
click at [413, 352] on div "Compare" at bounding box center [358, 347] width 232 height 41
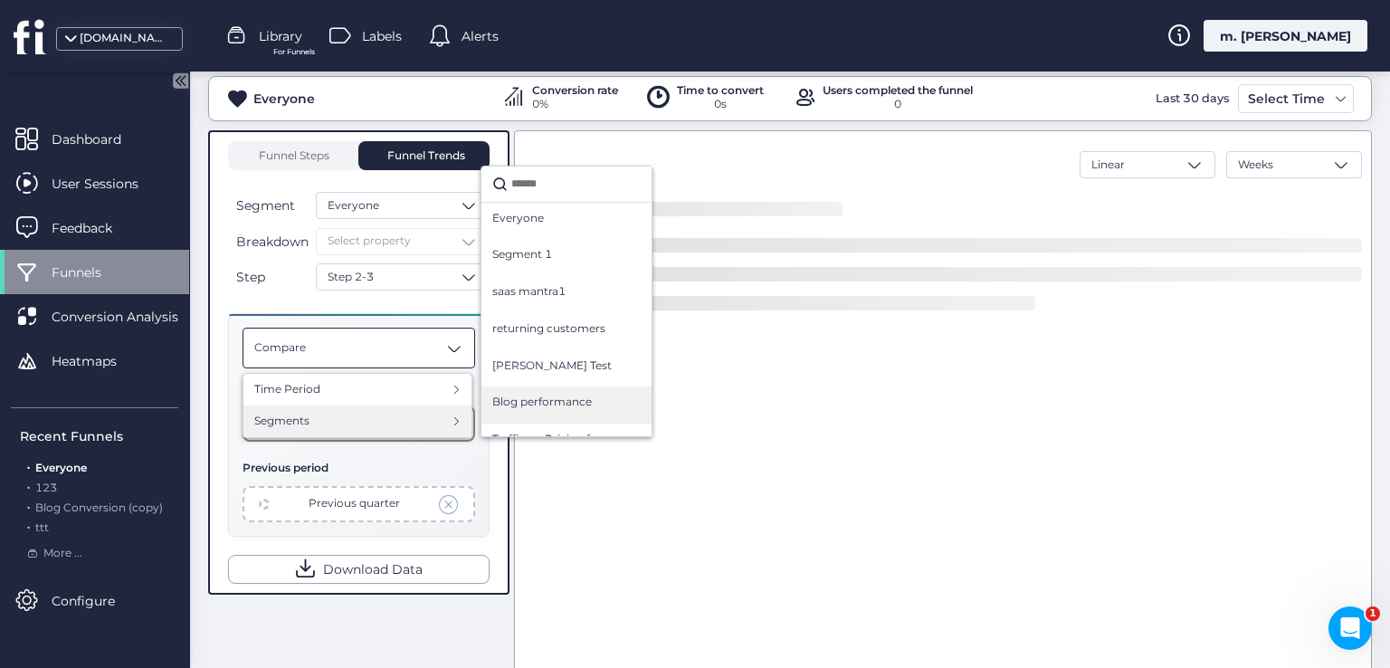
click at [522, 394] on span "Blog performance" at bounding box center [542, 402] width 100 height 17
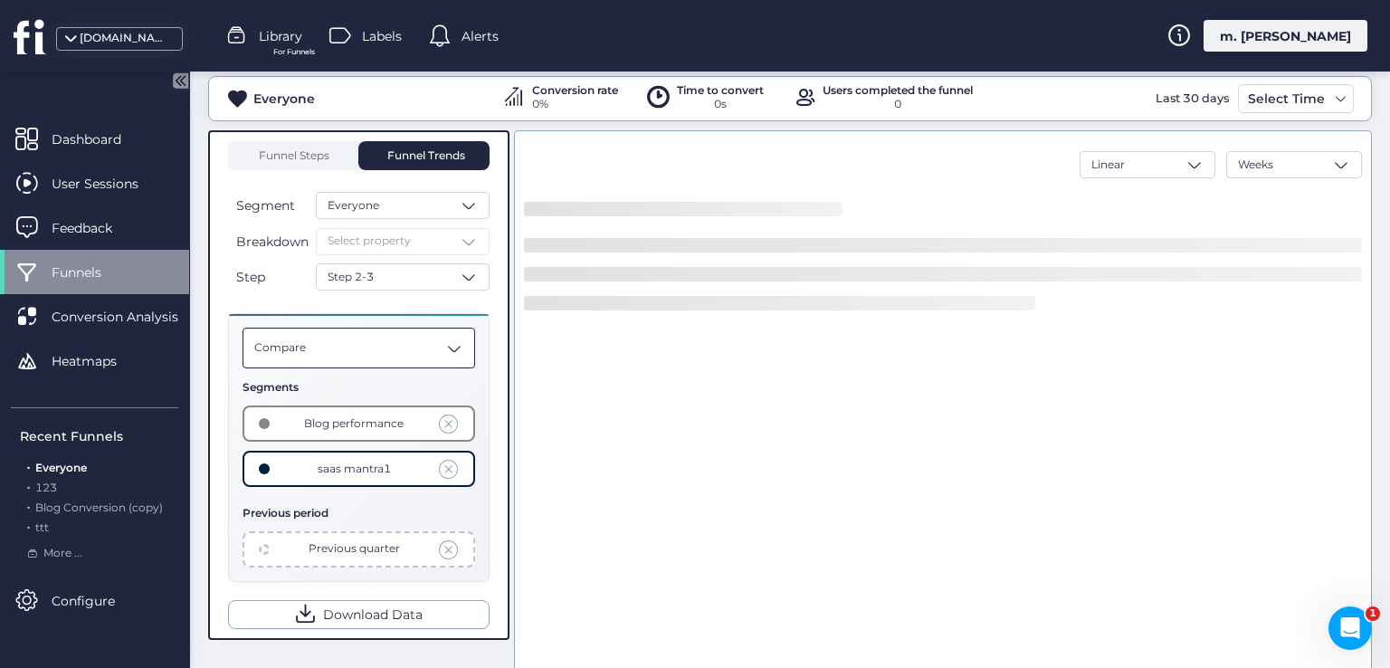
click at [386, 342] on div "Compare" at bounding box center [358, 347] width 232 height 41
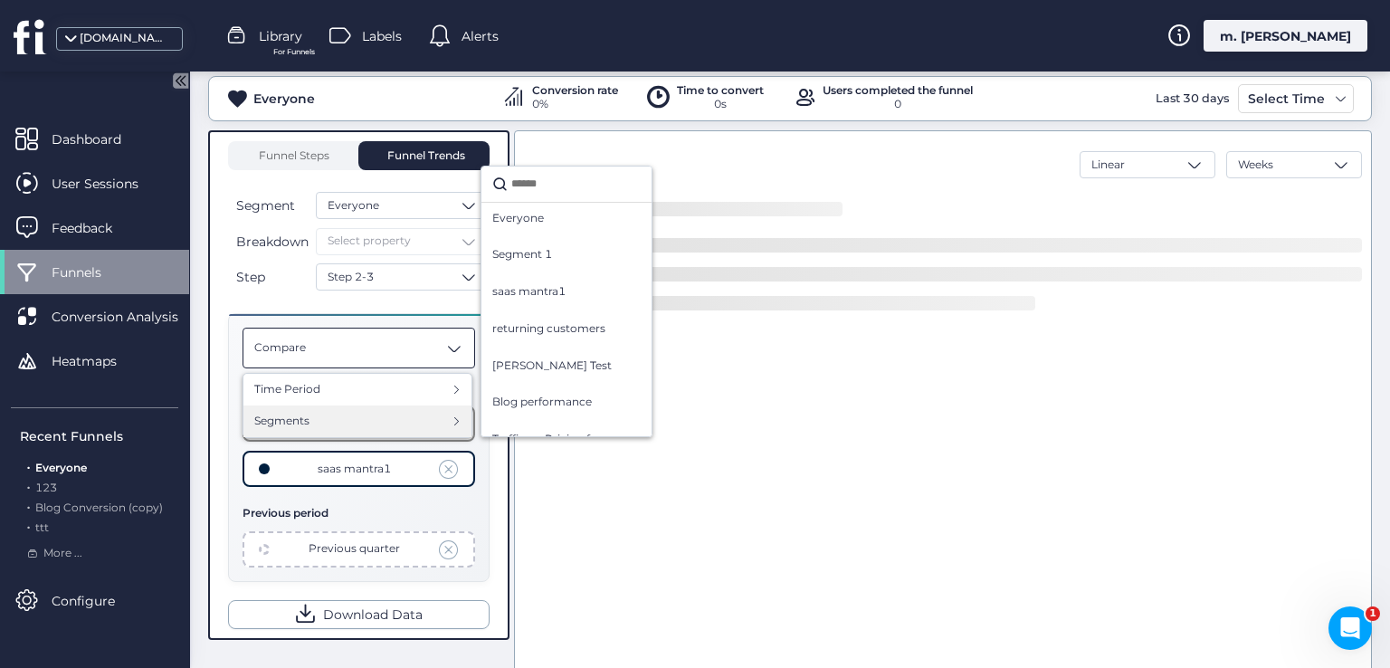
click at [384, 430] on div "Segments Everyone Segment 1 saas mantra1 returning customers Moahmmed Test Blog…" at bounding box center [357, 421] width 228 height 32
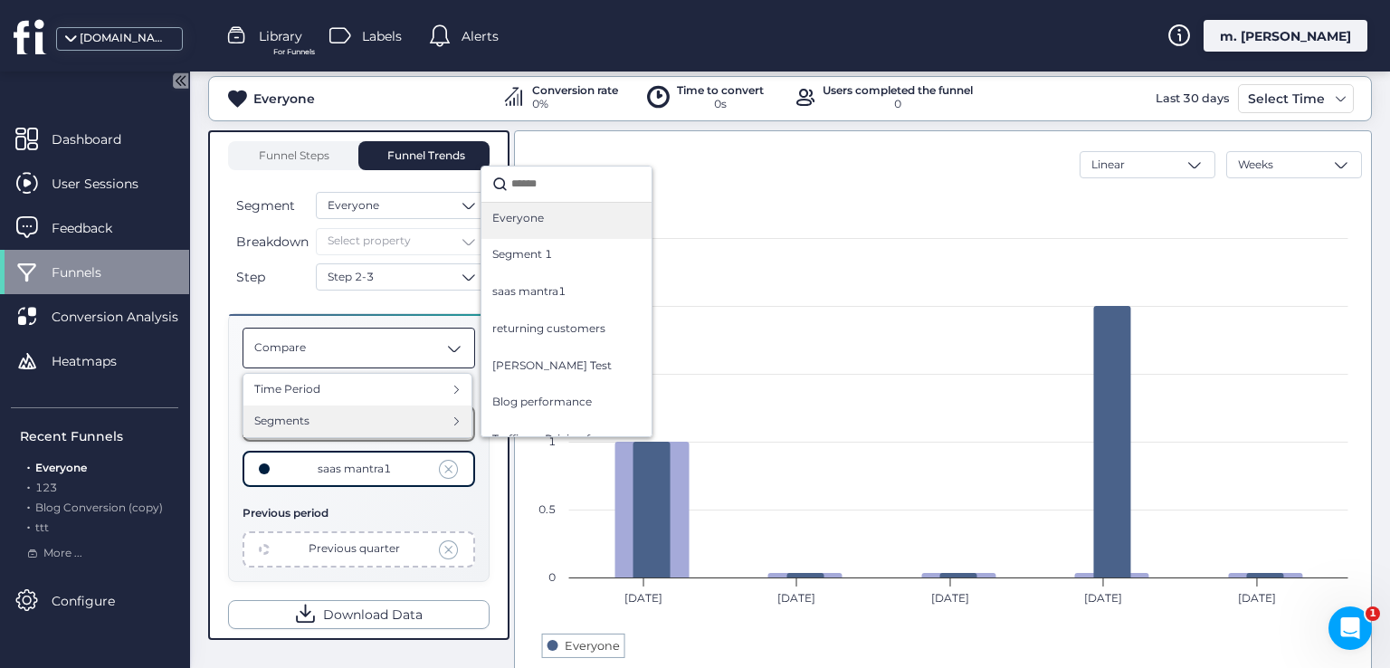
click at [560, 222] on div "Everyone" at bounding box center [566, 221] width 148 height 23
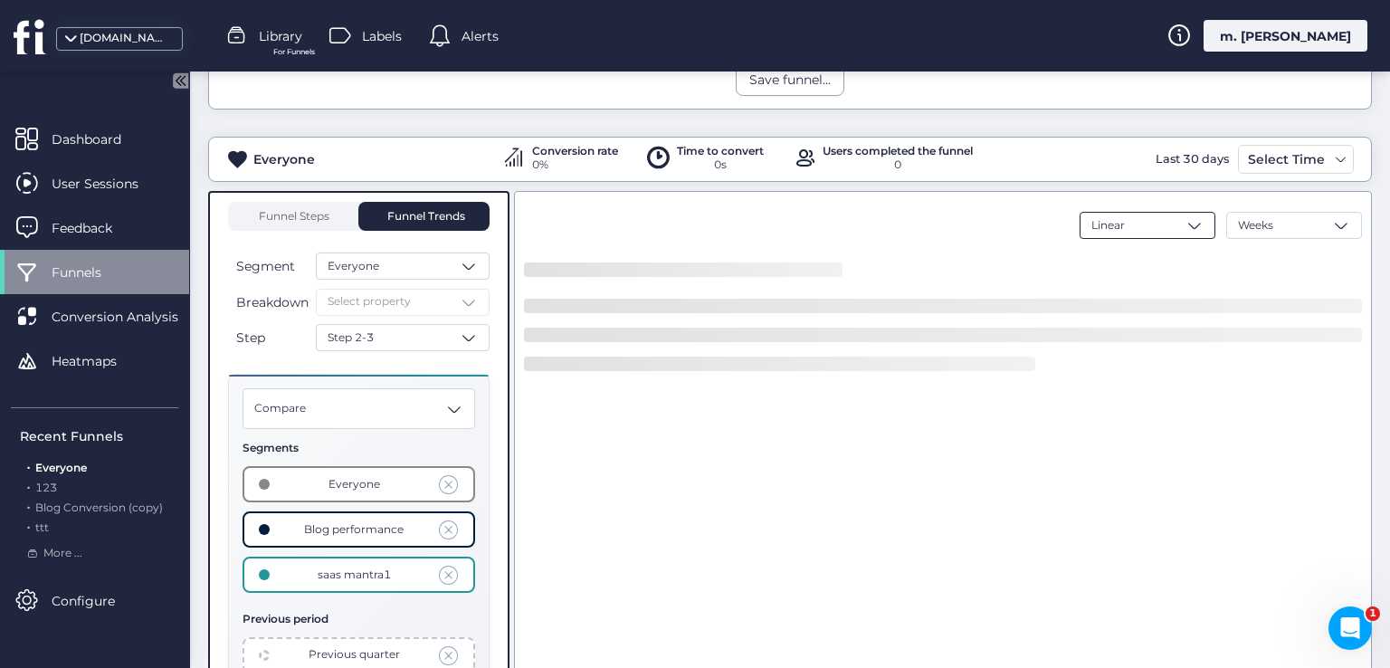
scroll to position [362, 0]
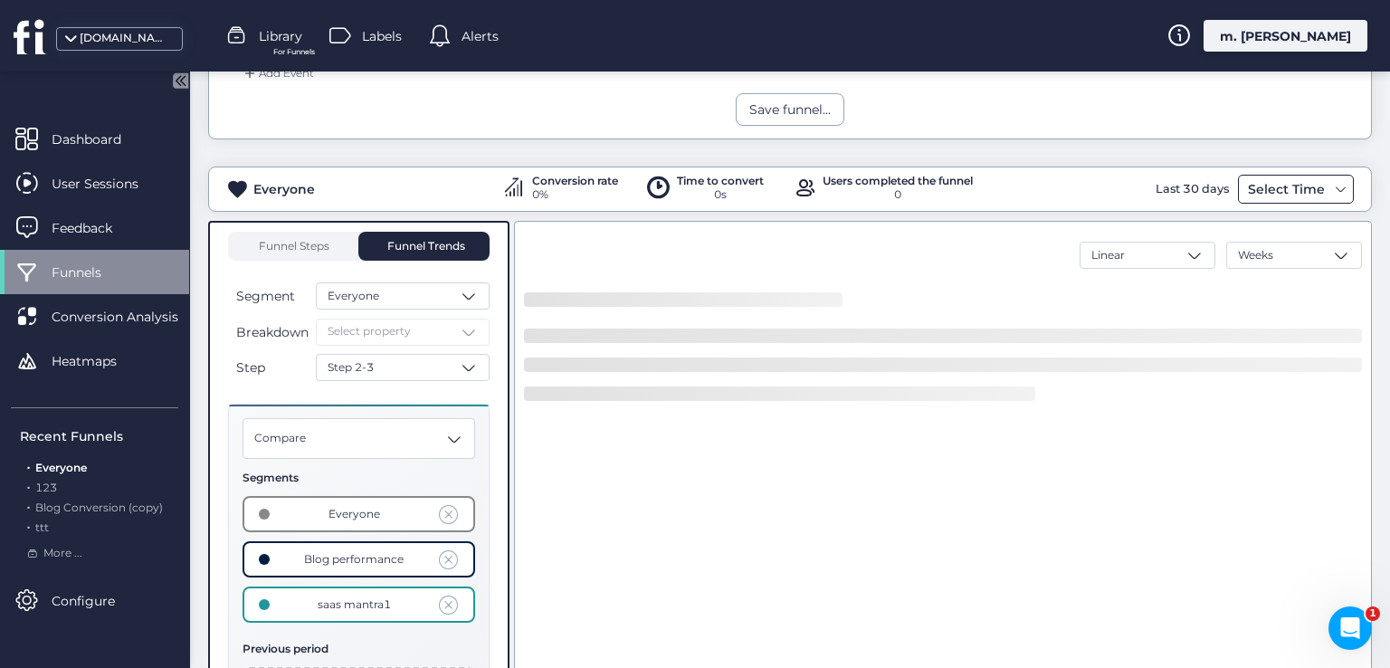
click at [1255, 186] on div "Select Time" at bounding box center [1286, 189] width 86 height 22
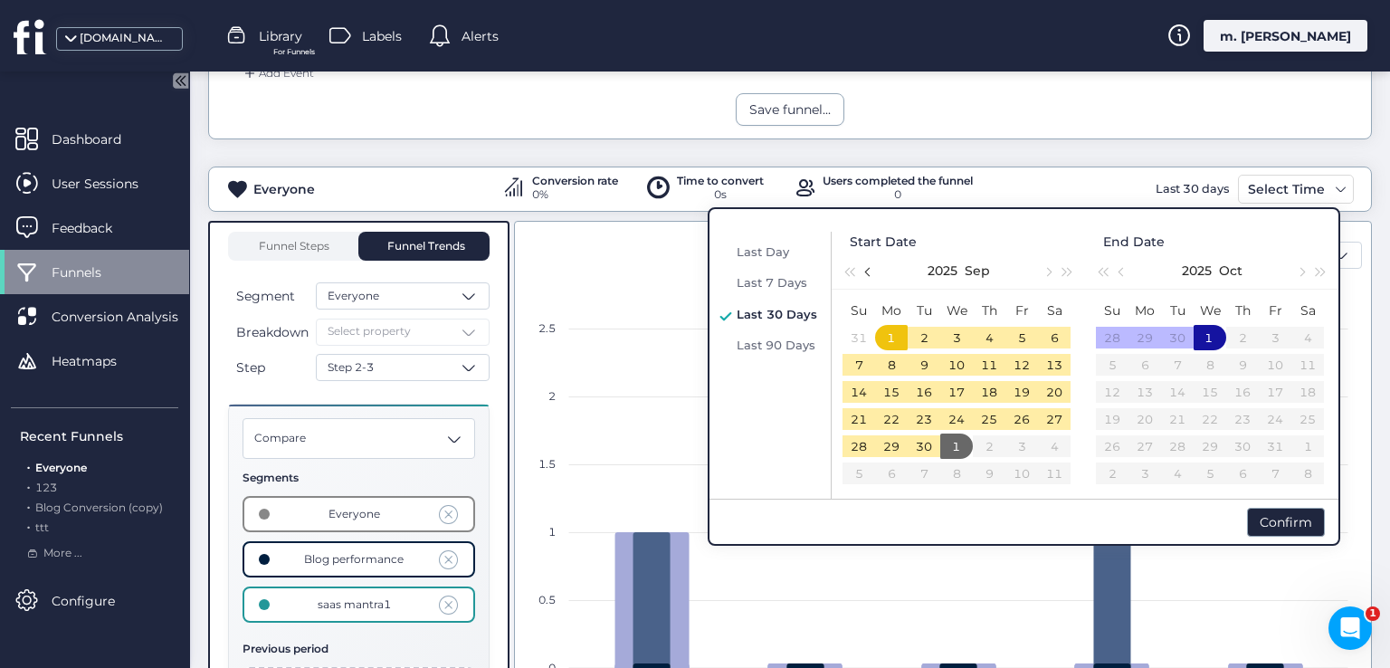
click at [859, 279] on button "button" at bounding box center [868, 270] width 20 height 36
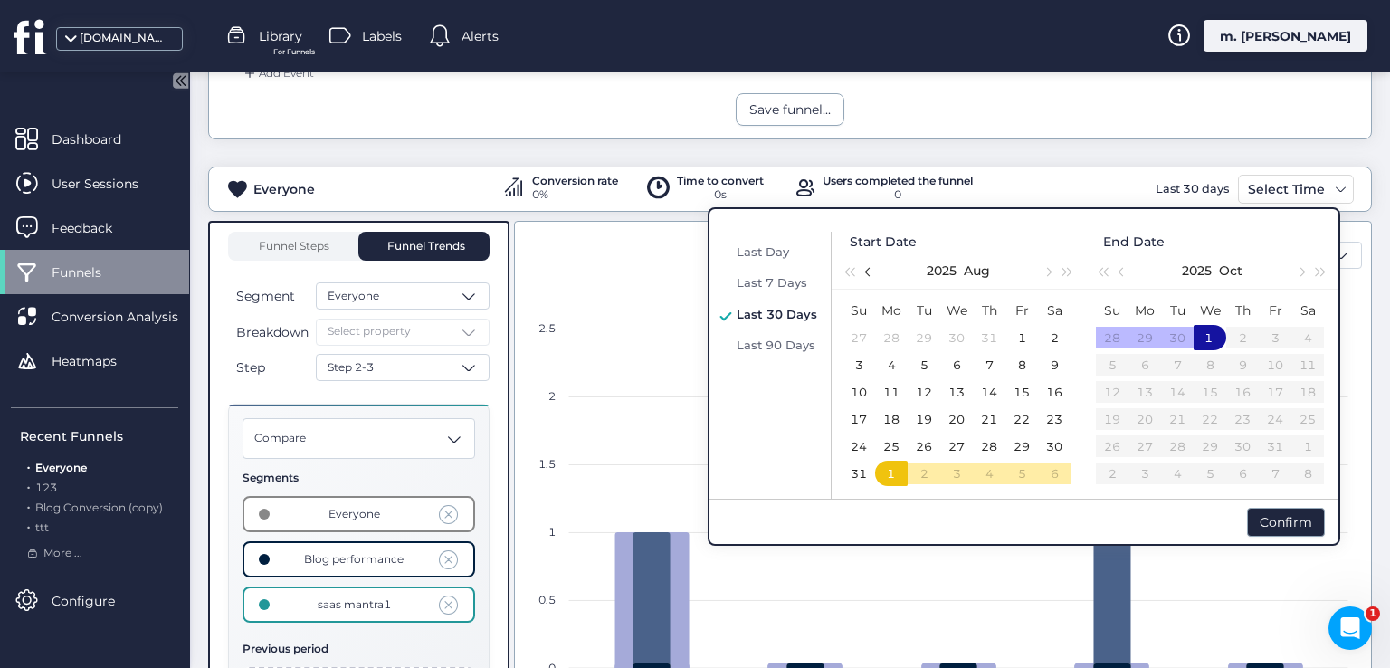
click at [859, 279] on button "button" at bounding box center [868, 270] width 20 height 36
click at [887, 375] on td "7" at bounding box center [891, 364] width 33 height 27
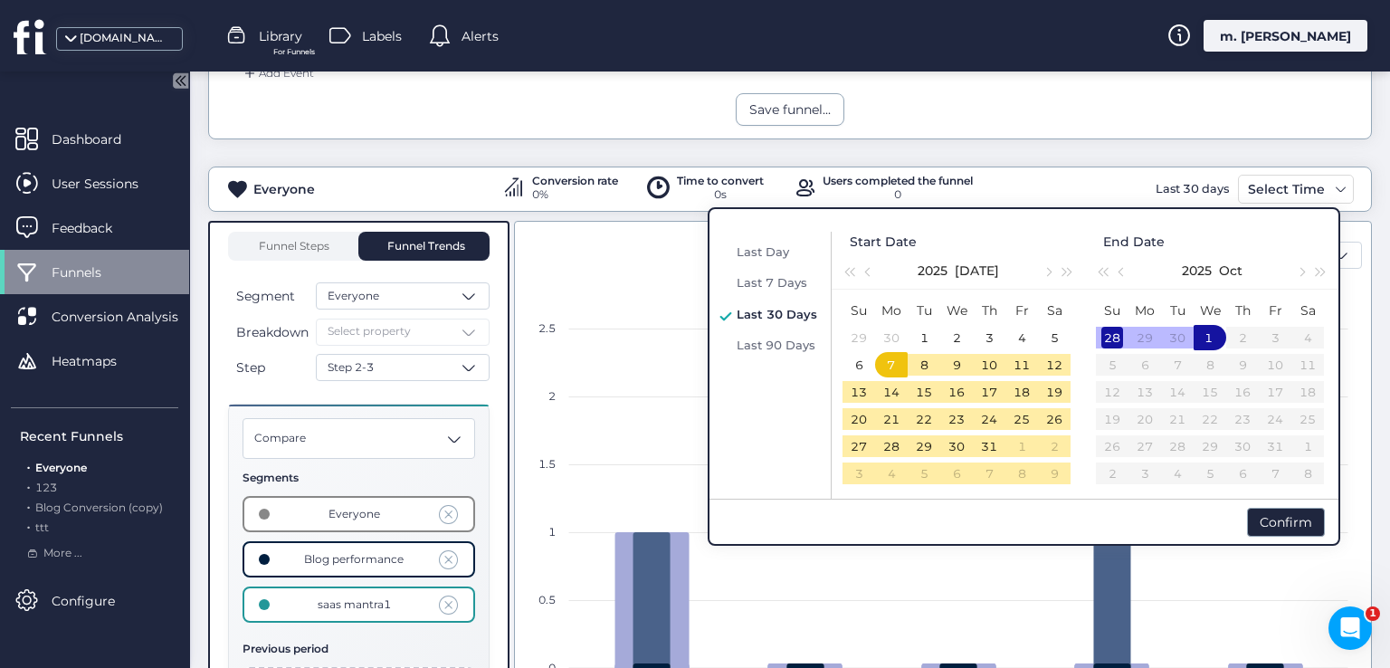
click at [1120, 330] on div "28" at bounding box center [1112, 338] width 22 height 22
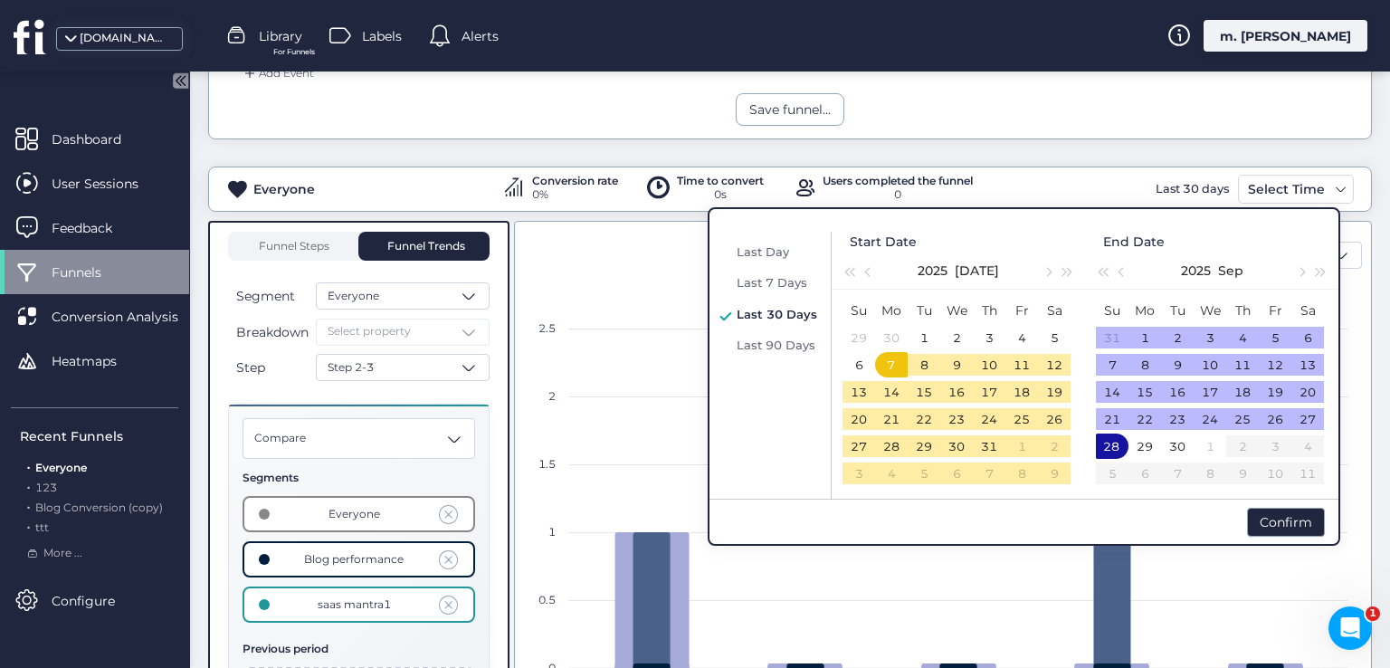
click at [1247, 521] on div "Confirm" at bounding box center [1023, 520] width 629 height 45
click at [1266, 515] on div "Confirm" at bounding box center [1286, 521] width 78 height 29
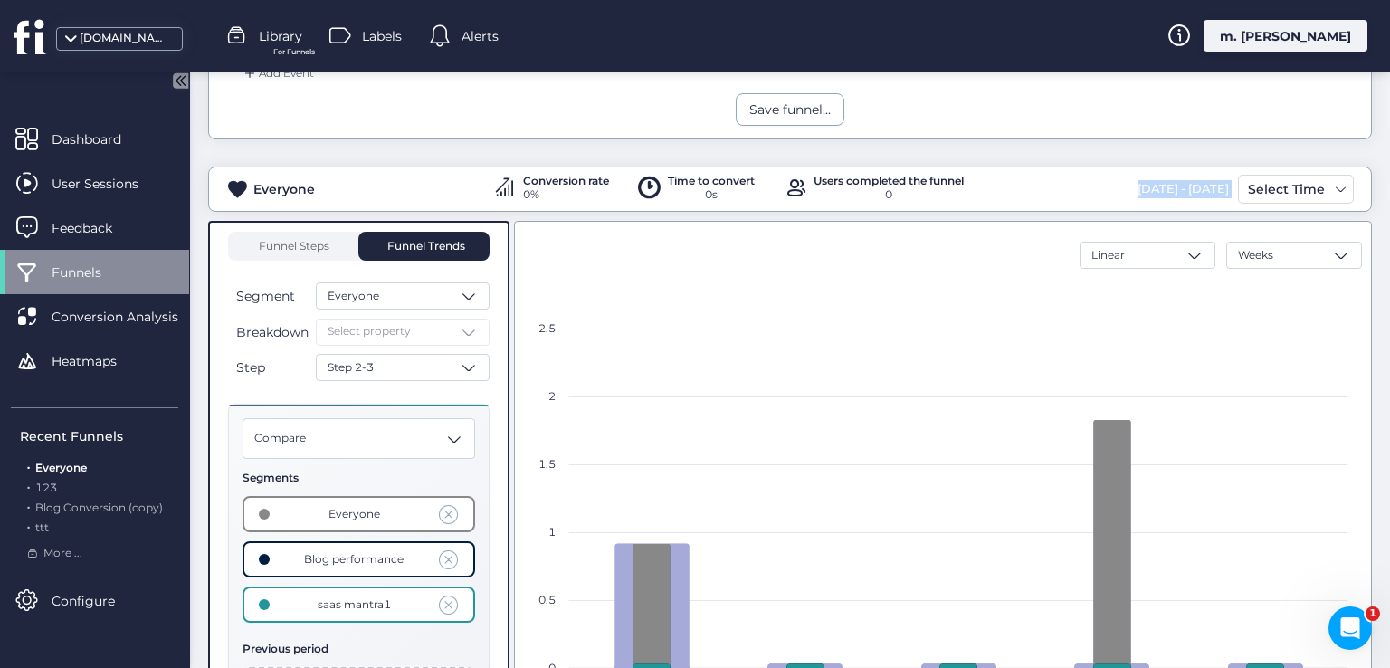
drag, startPoint x: 1044, startPoint y: 185, endPoint x: 1224, endPoint y: 184, distance: 180.0
click at [1224, 184] on div "Everyone Conversion rate 0% Time to convert 0s Users completed the funnel 0 Jul…" at bounding box center [790, 189] width 1162 height 29
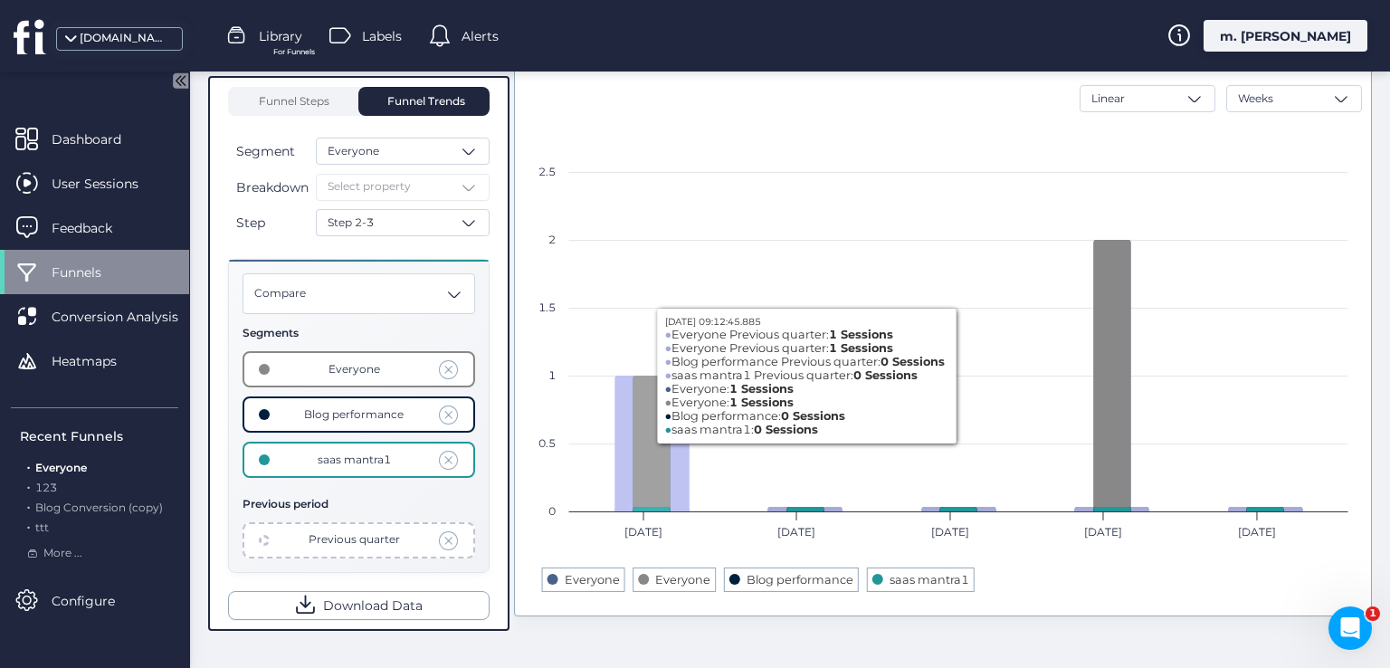
scroll to position [337, 0]
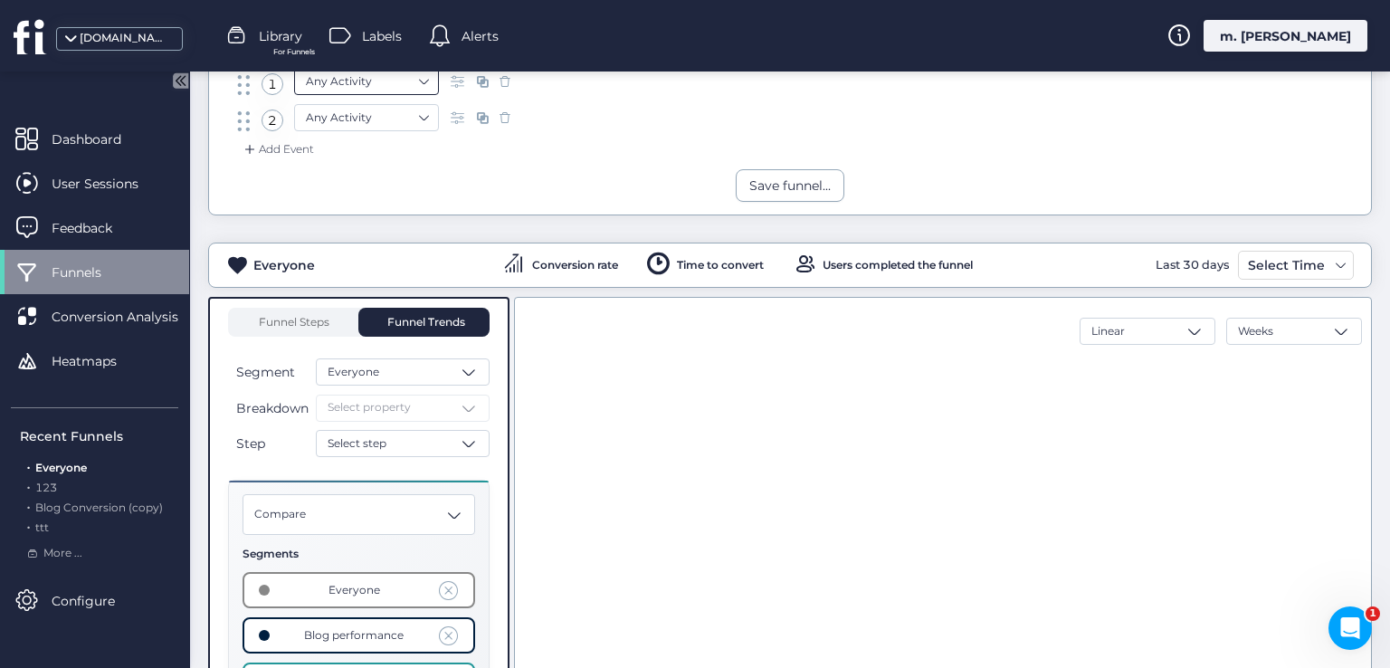
scroll to position [48, 0]
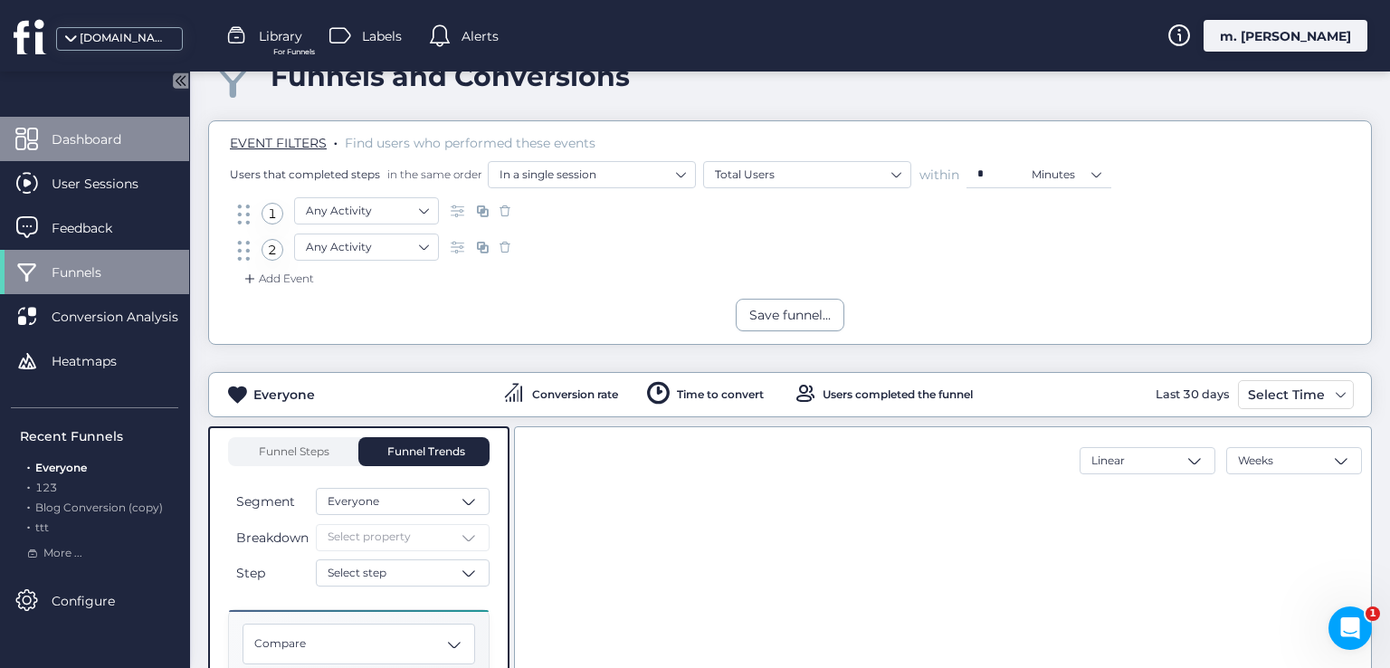
click at [79, 129] on span "Dashboard" at bounding box center [100, 139] width 97 height 20
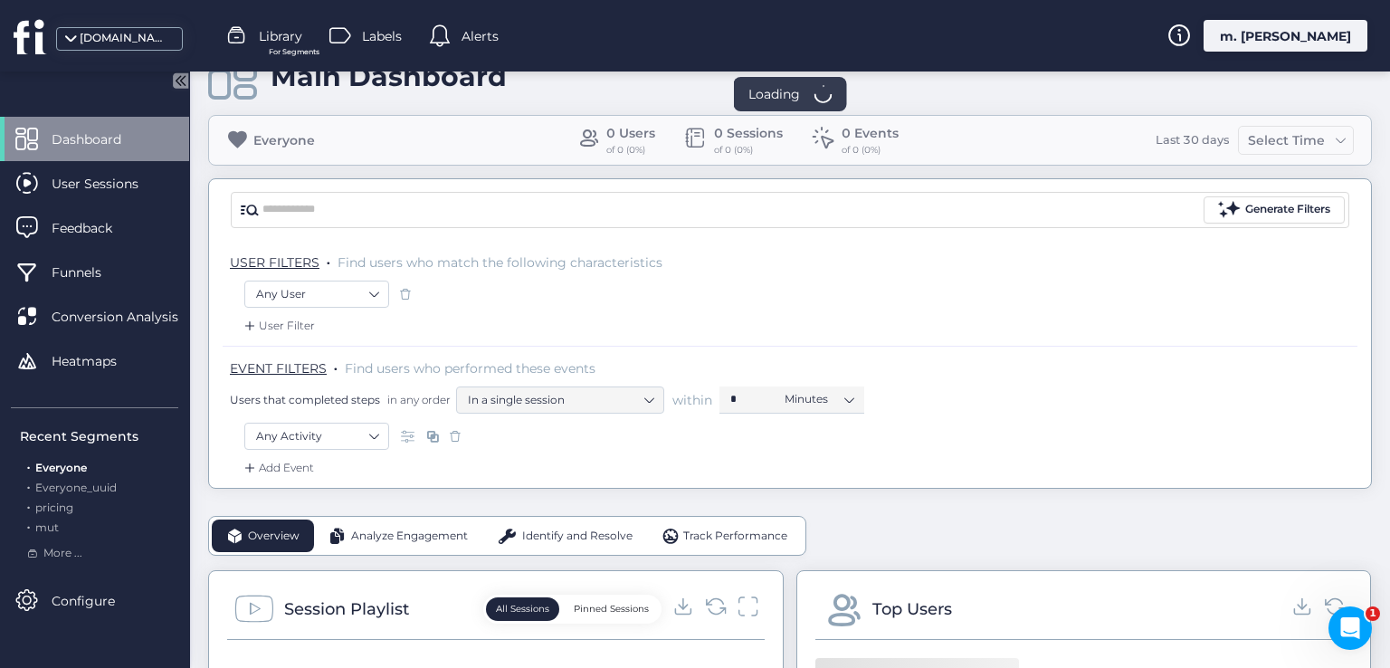
scroll to position [48, 0]
click at [369, 427] on nz-select-item "Any Activity" at bounding box center [316, 435] width 121 height 27
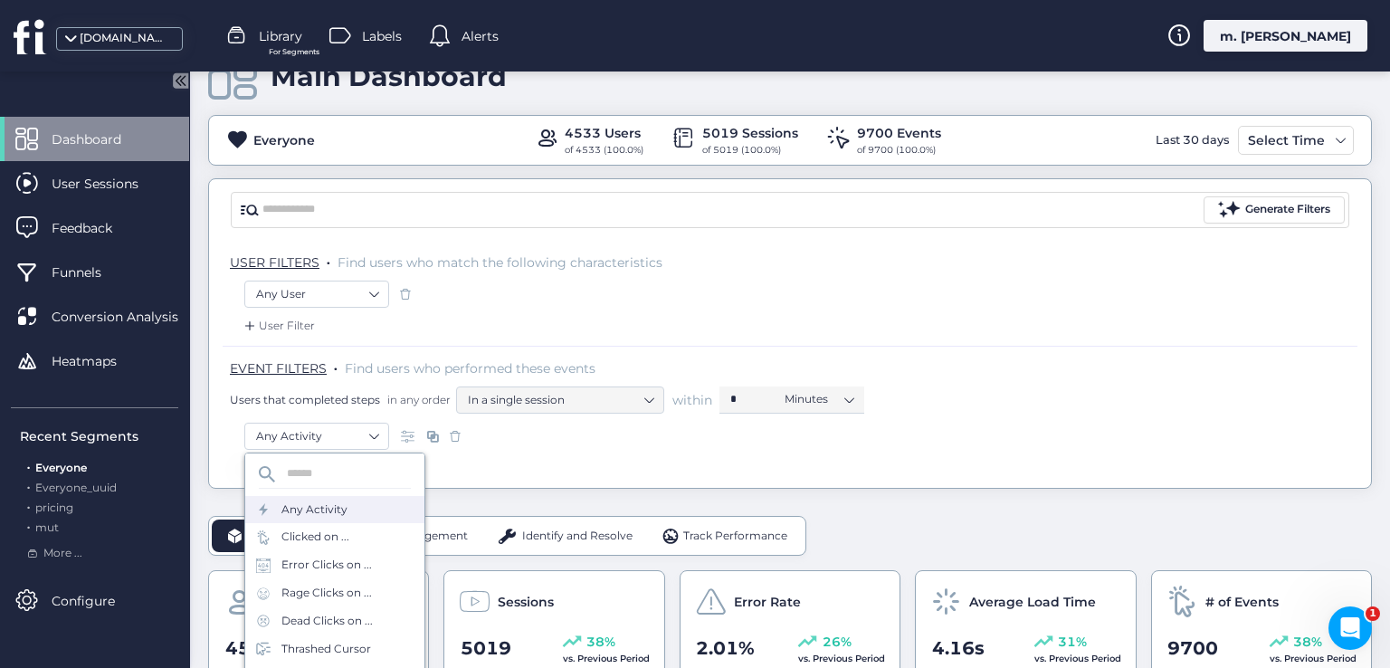
click at [328, 536] on div "Clicked on ..." at bounding box center [315, 536] width 68 height 17
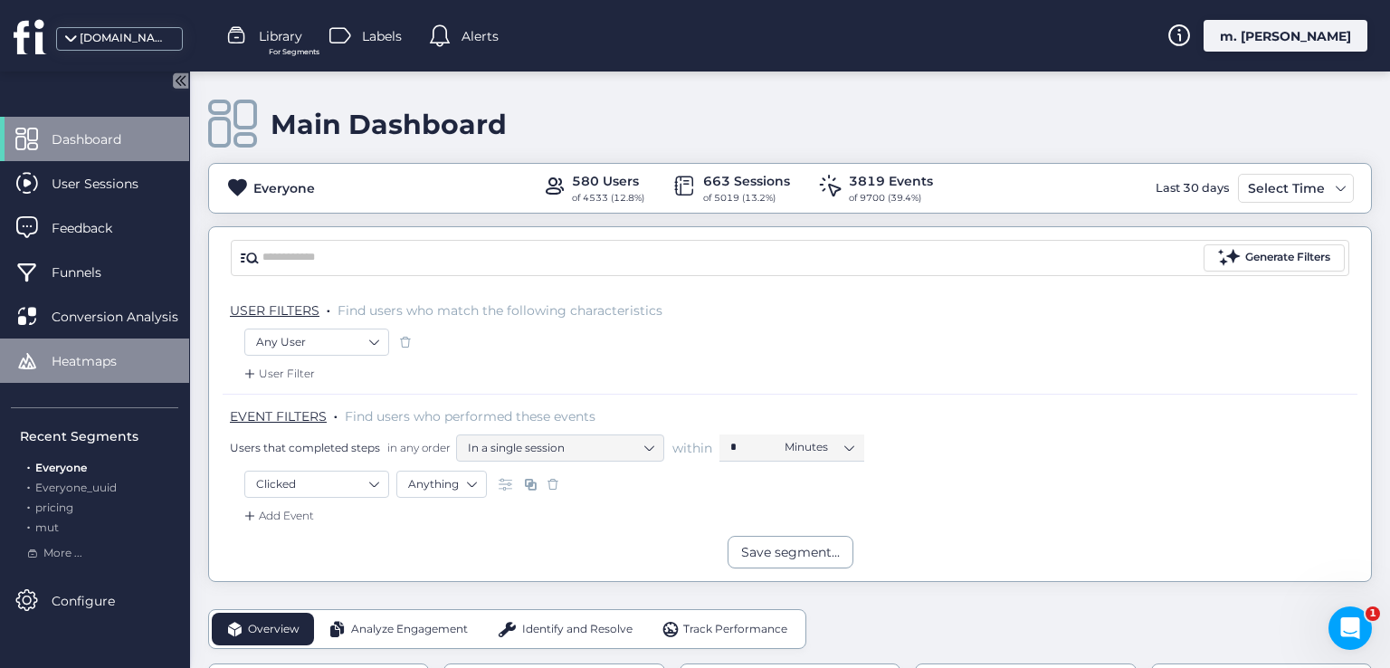
click at [99, 372] on div "Heatmaps" at bounding box center [94, 360] width 189 height 44
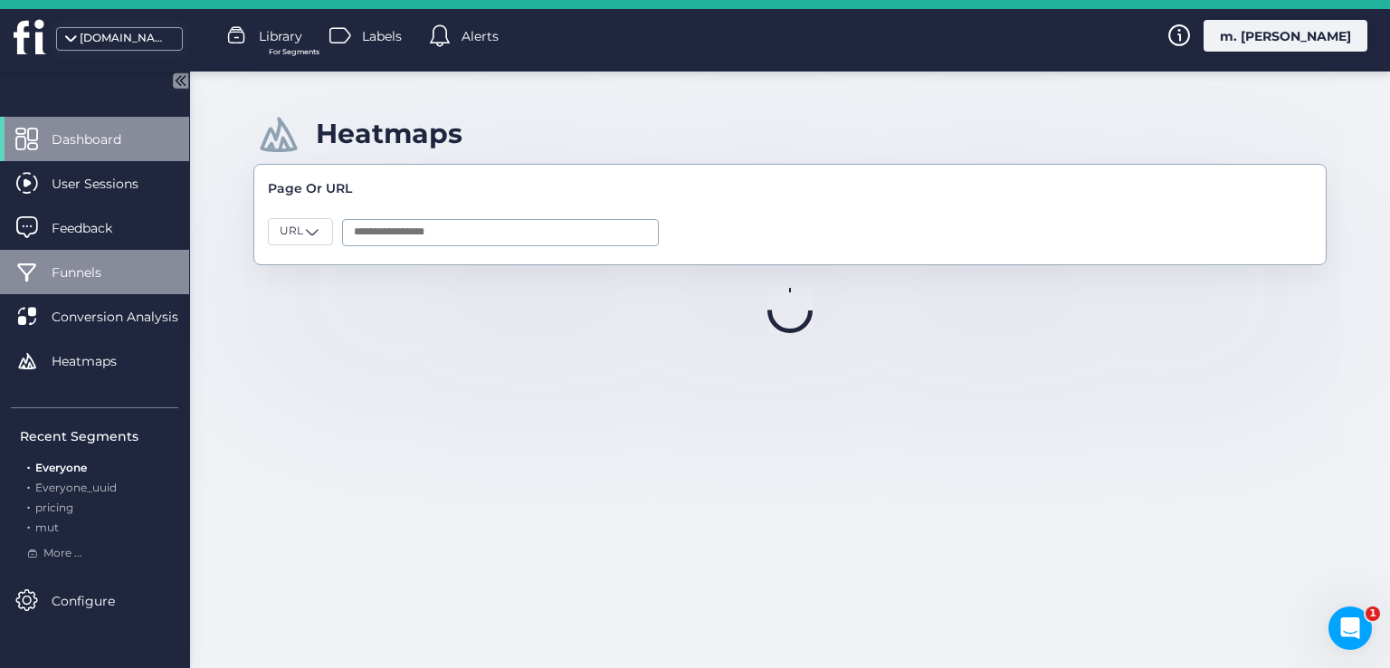
click at [98, 273] on span "Funnels" at bounding box center [90, 272] width 77 height 20
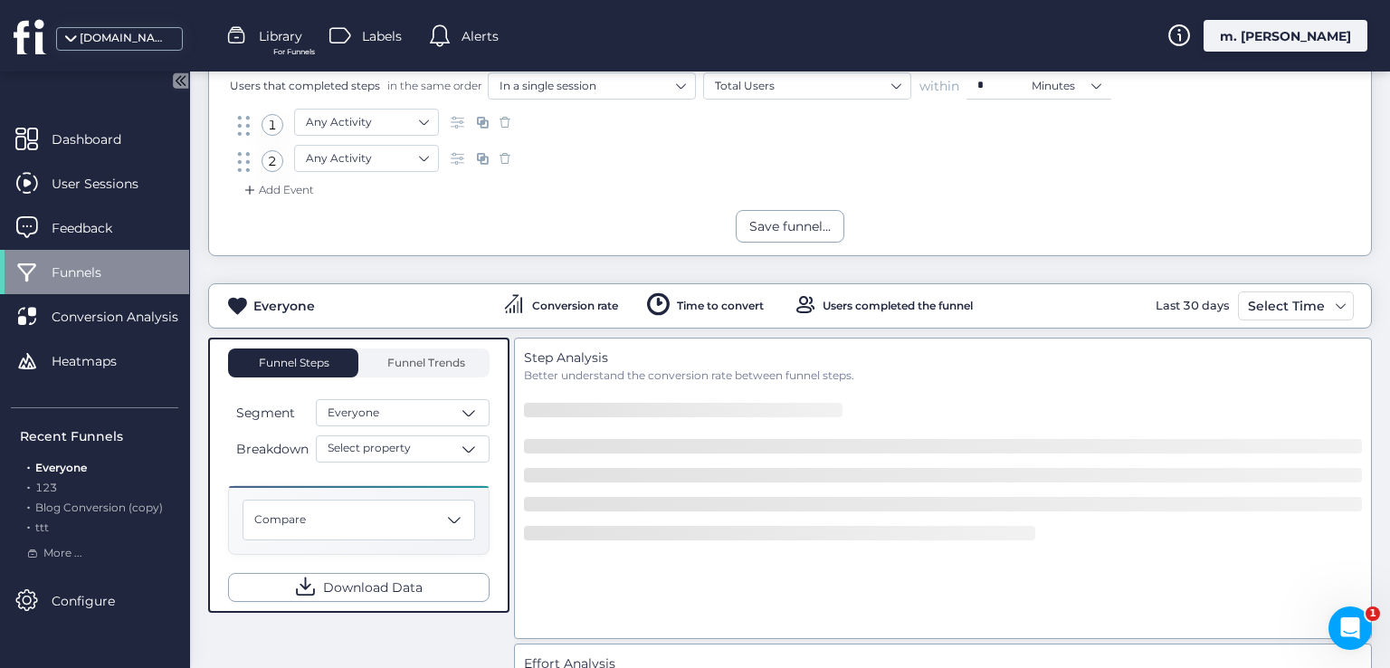
scroll to position [271, 0]
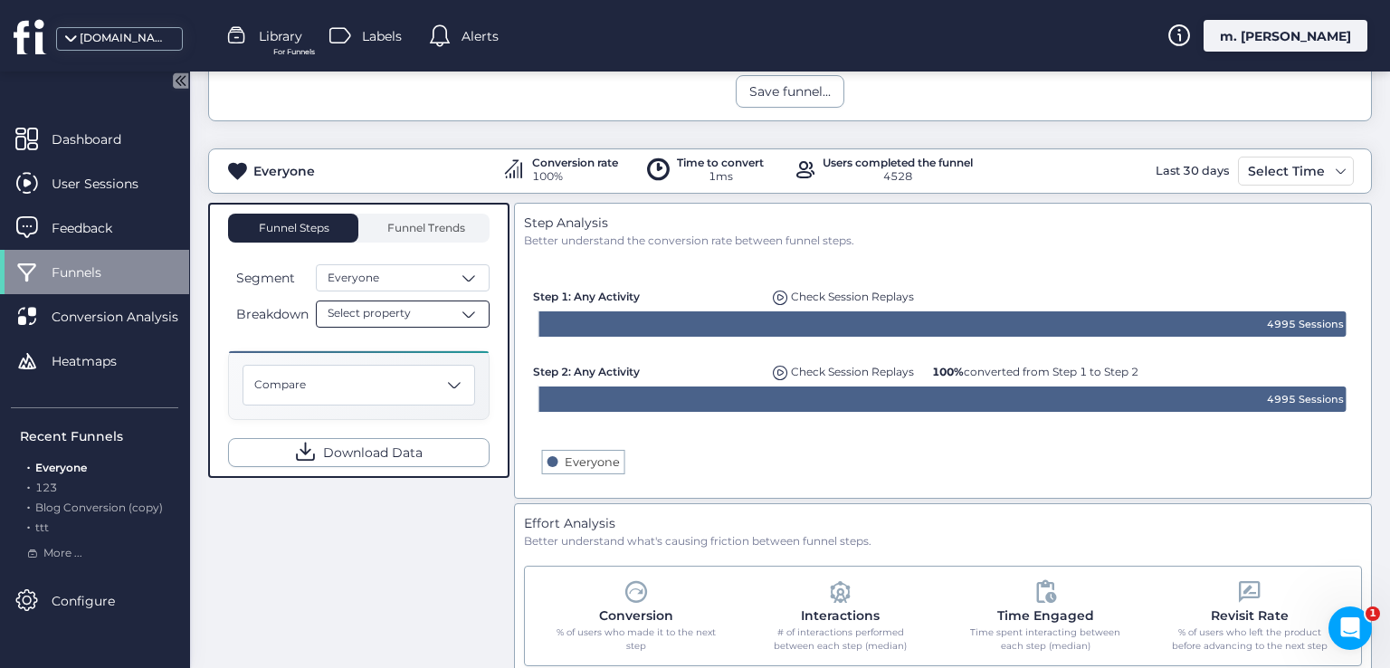
click at [416, 305] on div "Select property" at bounding box center [403, 313] width 174 height 27
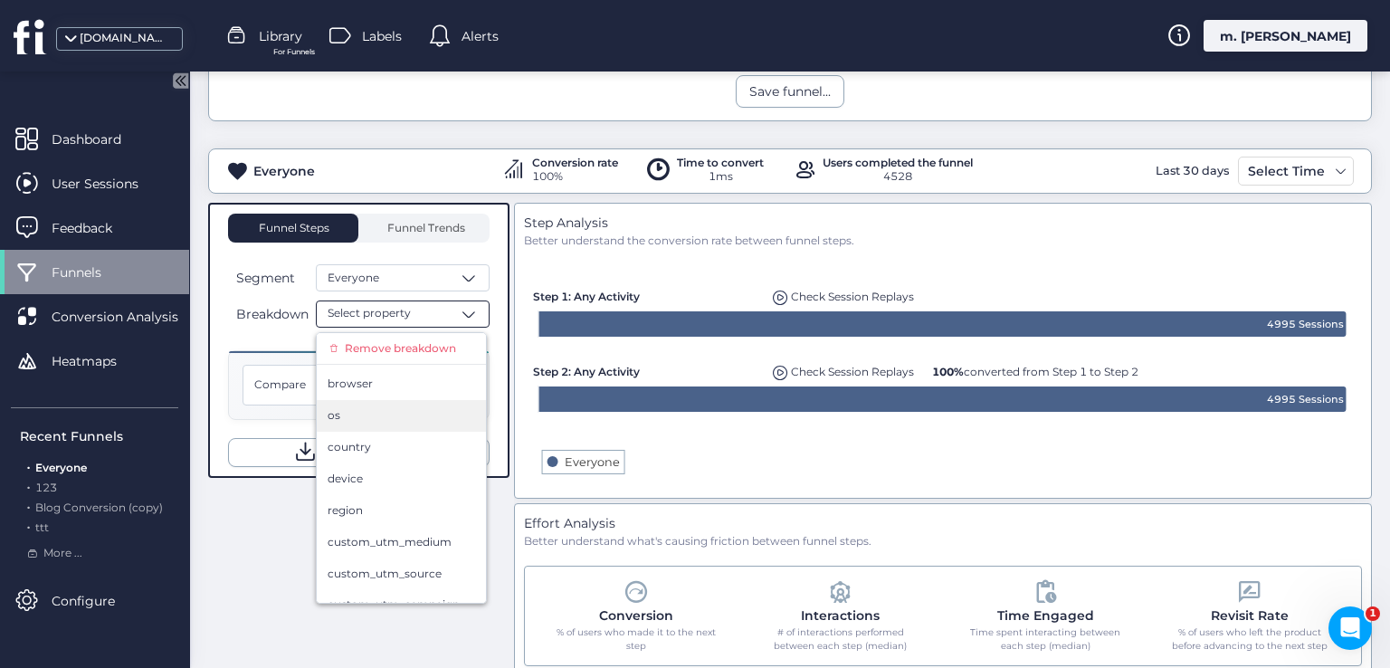
click at [386, 409] on div "os" at bounding box center [400, 415] width 147 height 17
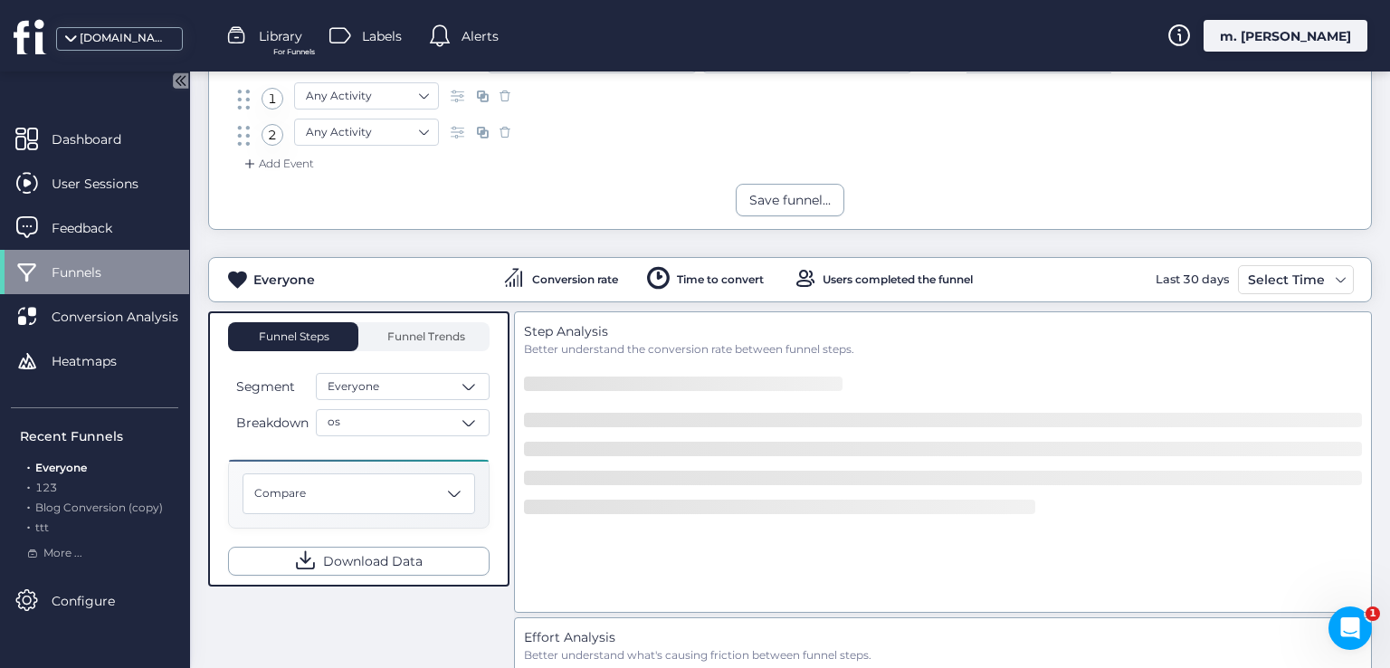
scroll to position [271, 0]
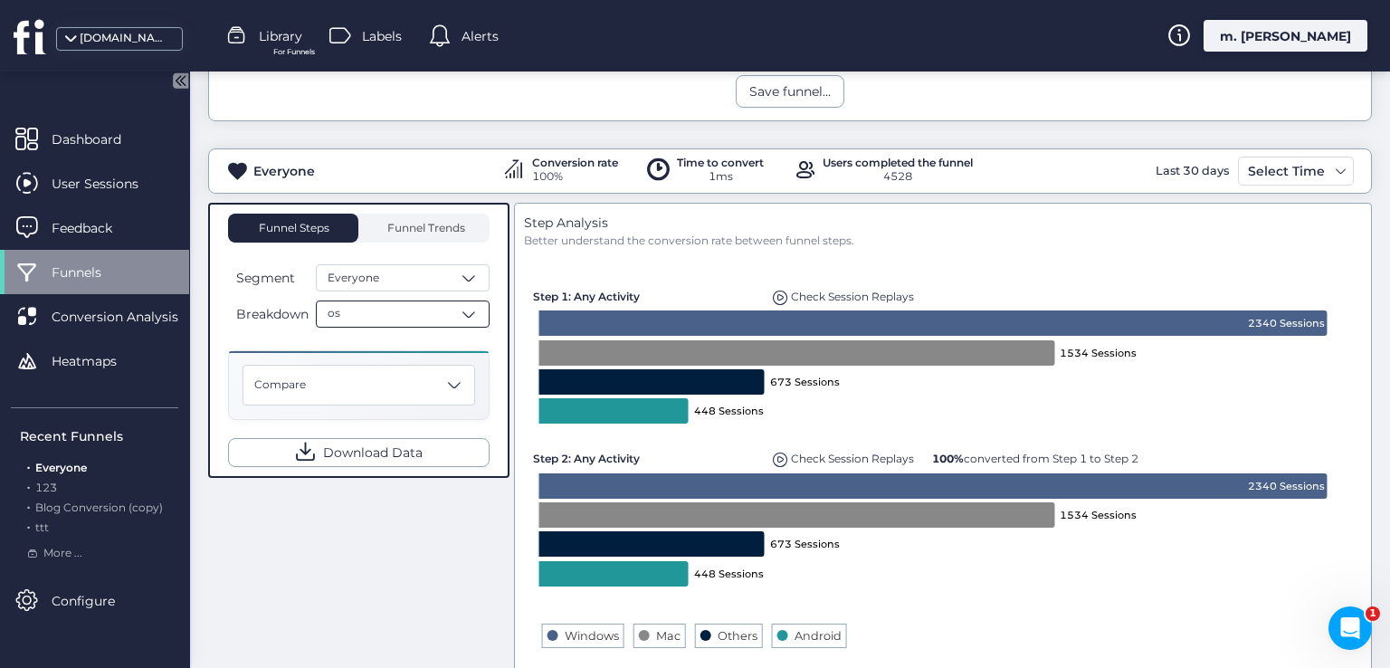
click at [360, 316] on div "os" at bounding box center [403, 313] width 174 height 27
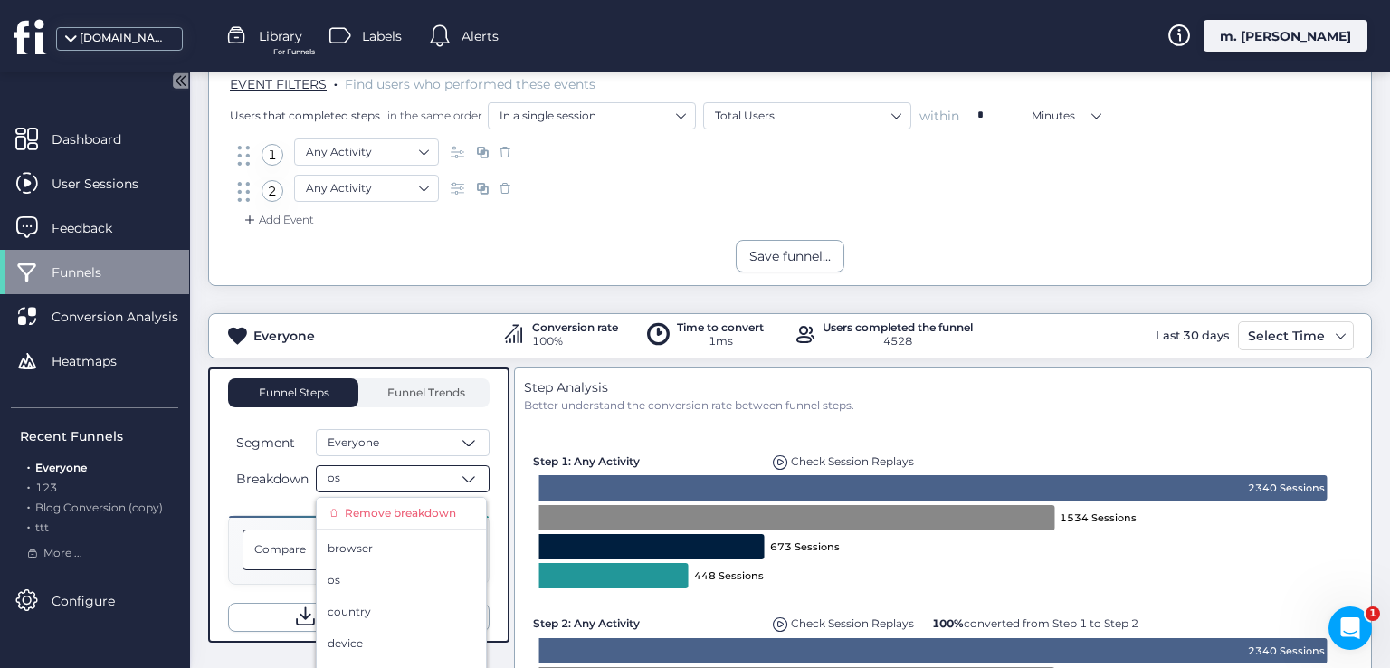
scroll to position [90, 0]
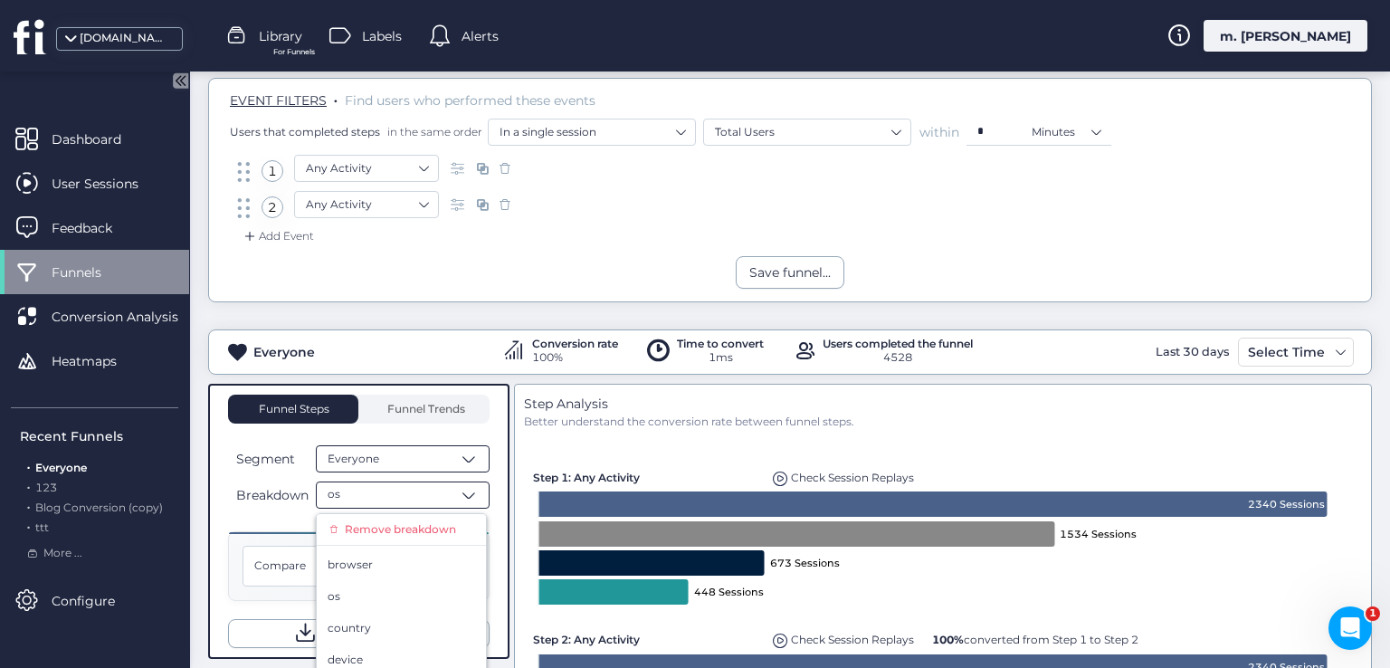
click at [436, 456] on div "Everyone" at bounding box center [403, 458] width 174 height 27
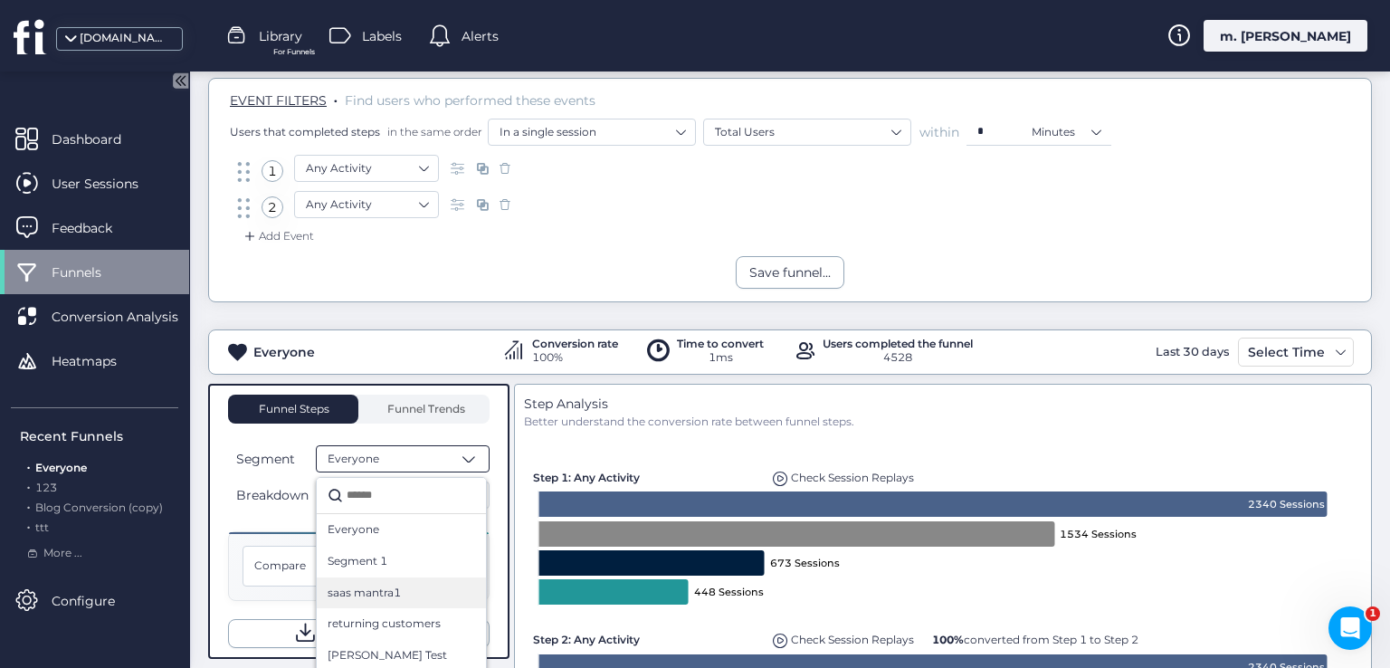
click at [384, 588] on span "saas mantra1" at bounding box center [363, 592] width 73 height 17
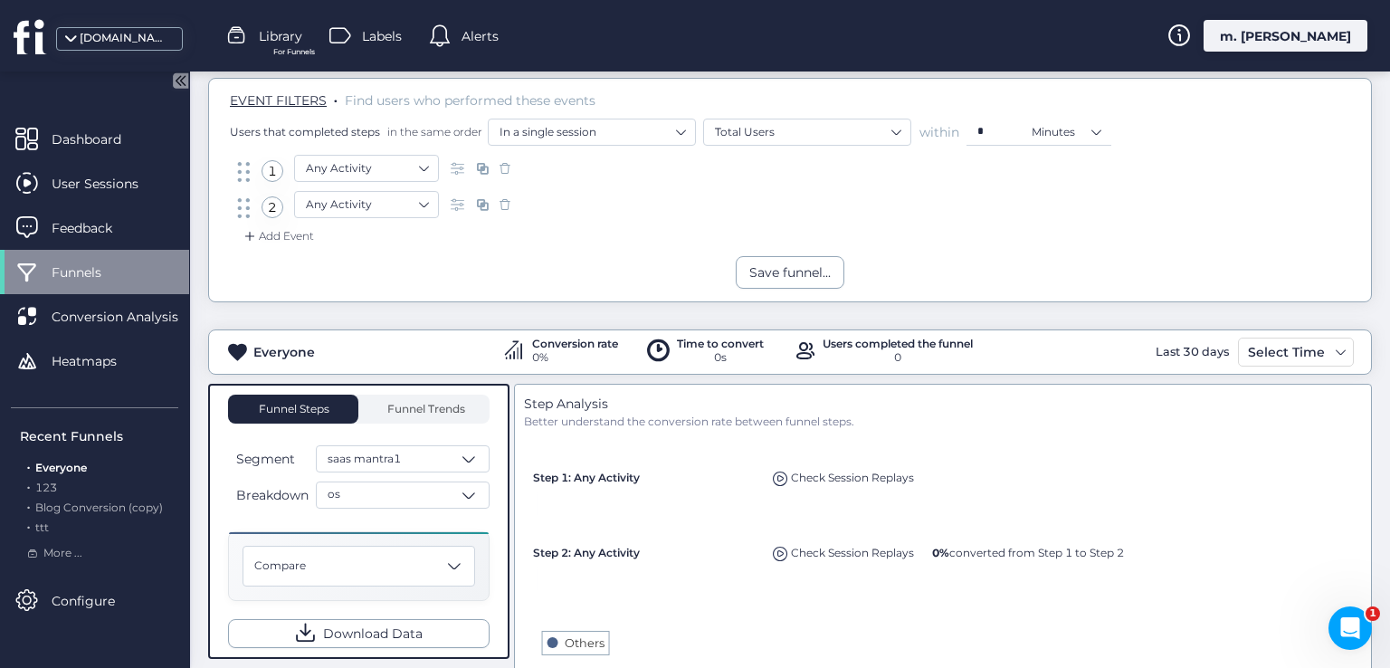
scroll to position [362, 0]
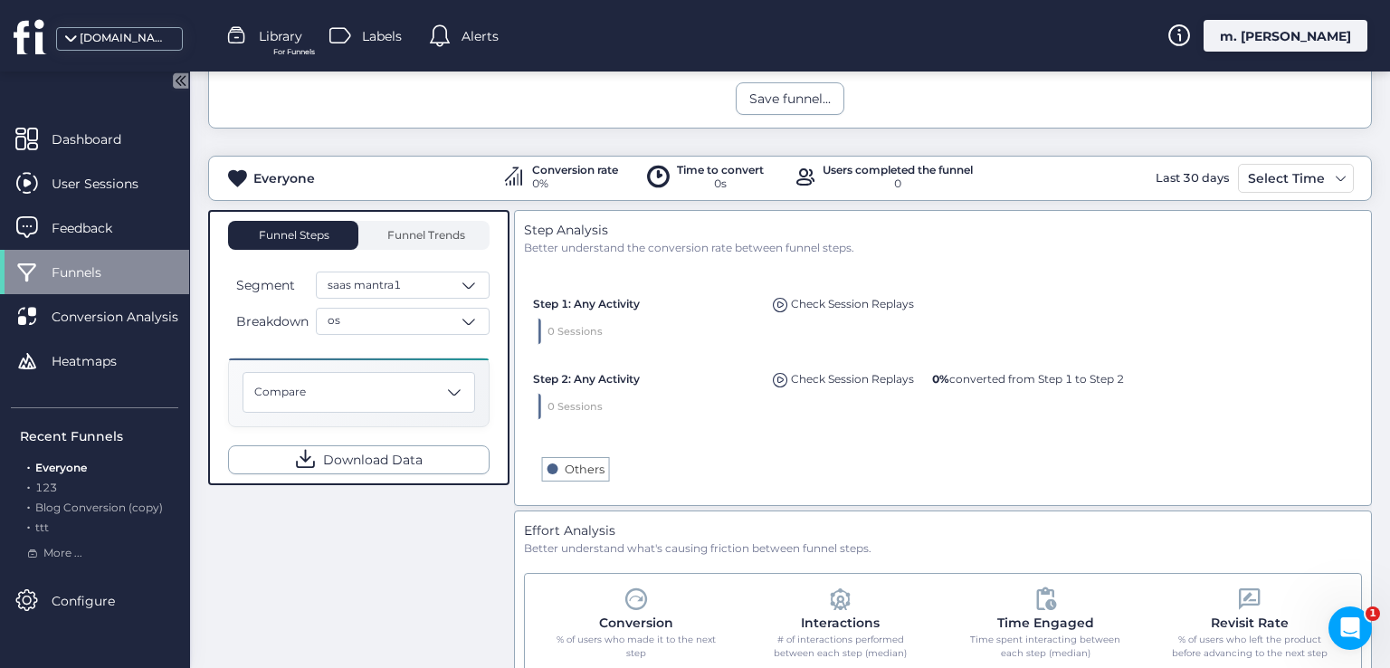
scroll to position [271, 0]
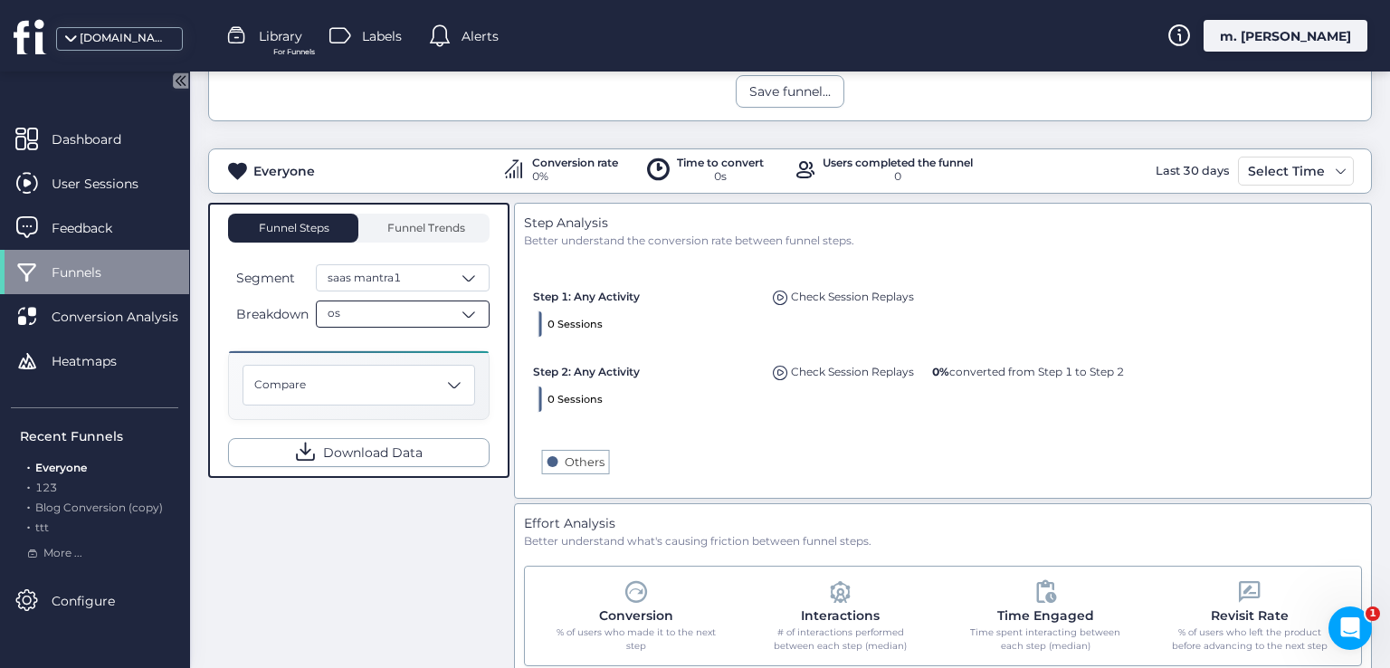
click at [434, 322] on div "os" at bounding box center [403, 313] width 174 height 27
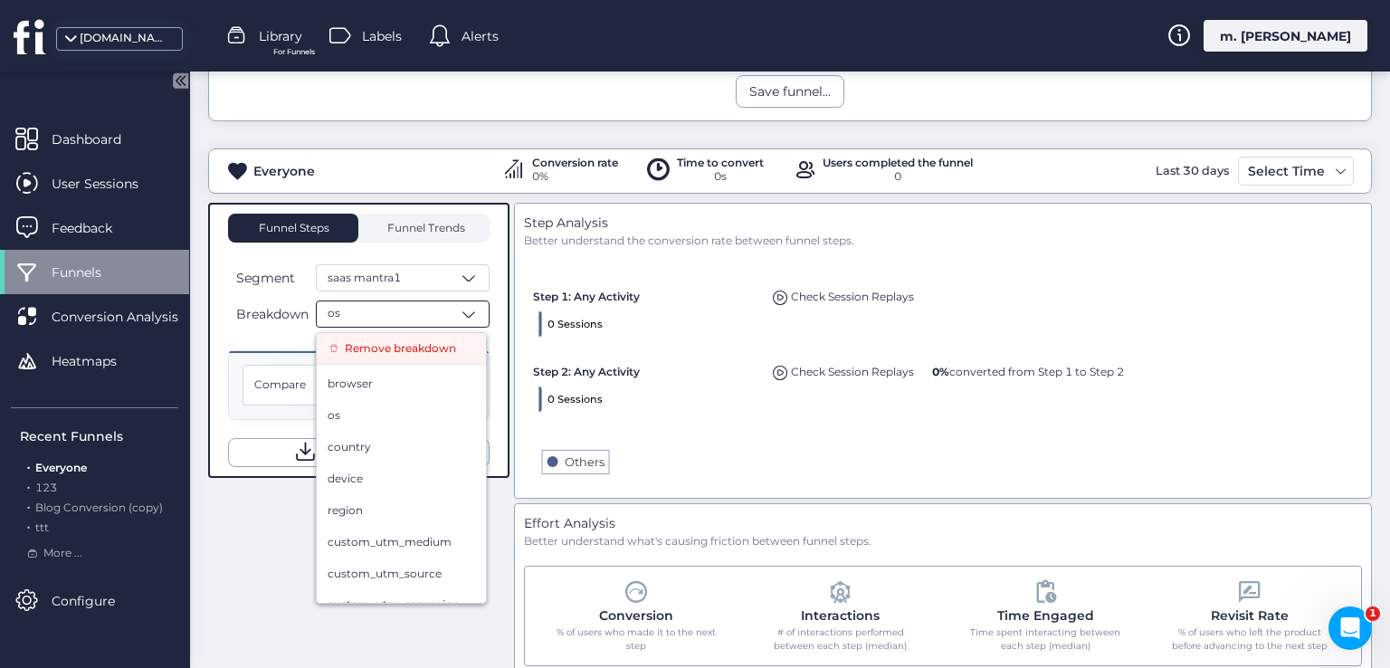
click at [395, 349] on span "Remove breakdown" at bounding box center [400, 348] width 111 height 17
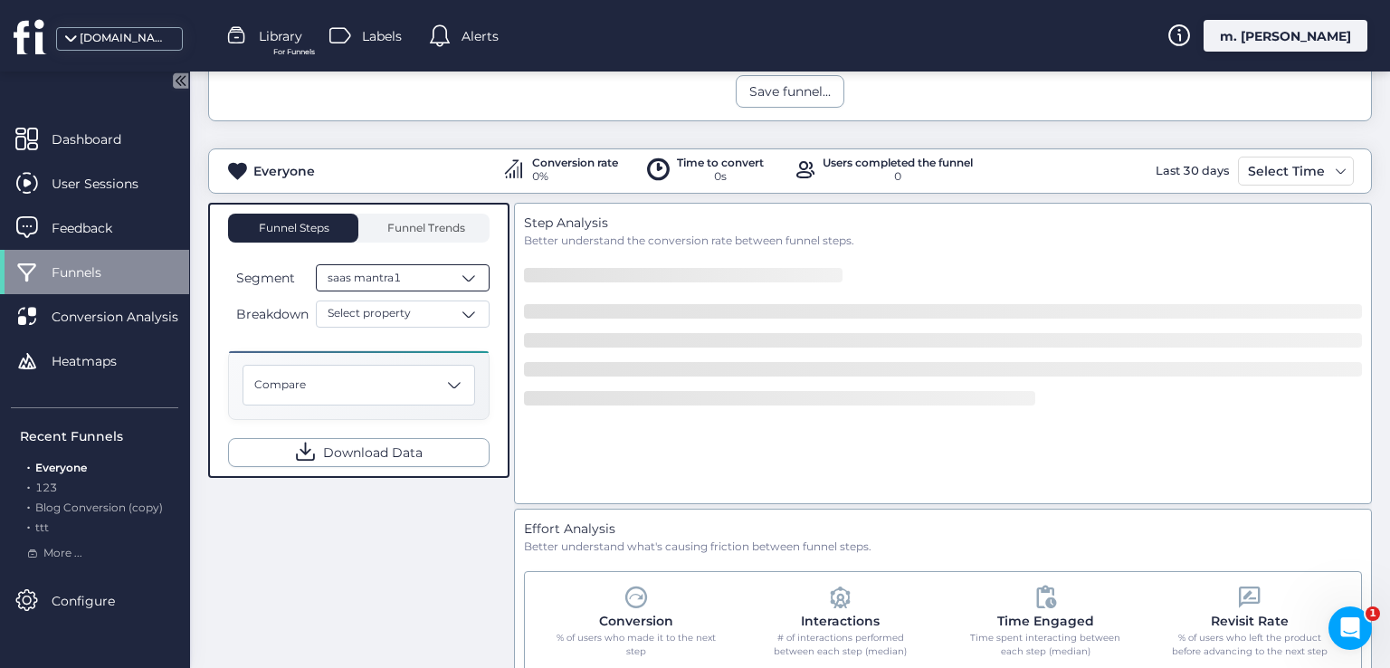
click at [432, 282] on div "saas mantra1" at bounding box center [403, 277] width 174 height 27
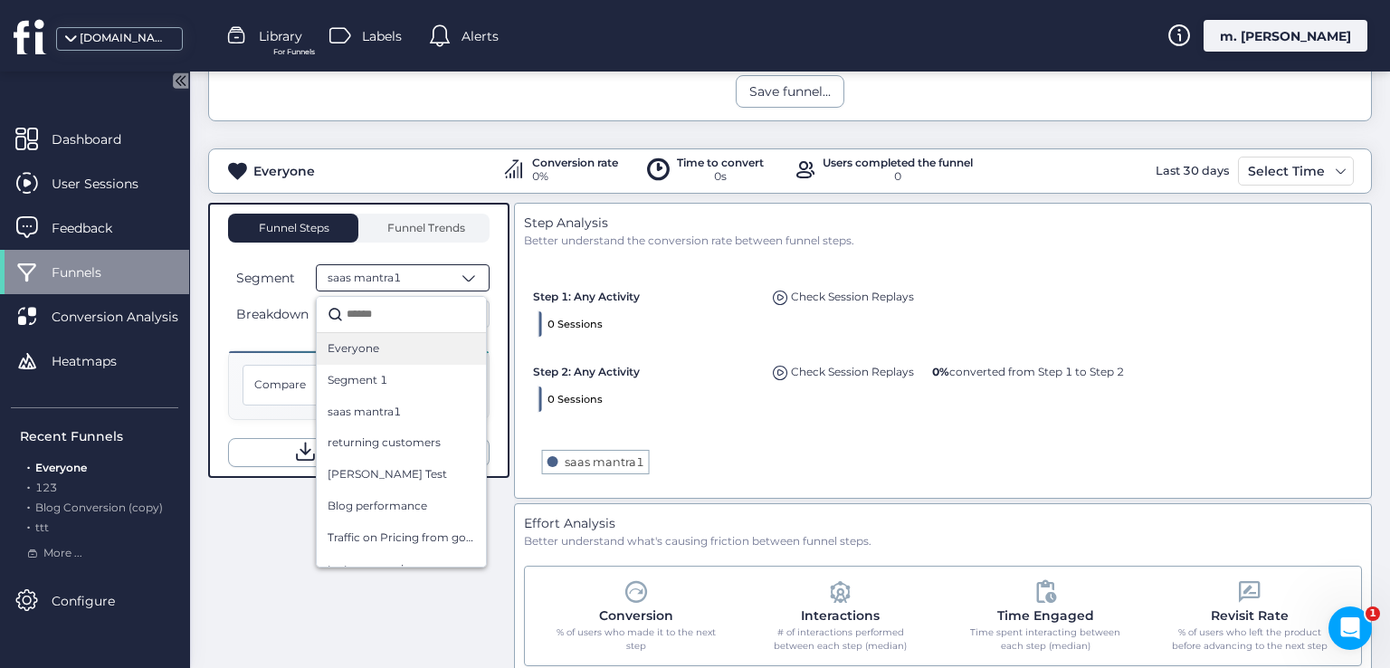
click at [375, 336] on div "Everyone" at bounding box center [401, 349] width 169 height 32
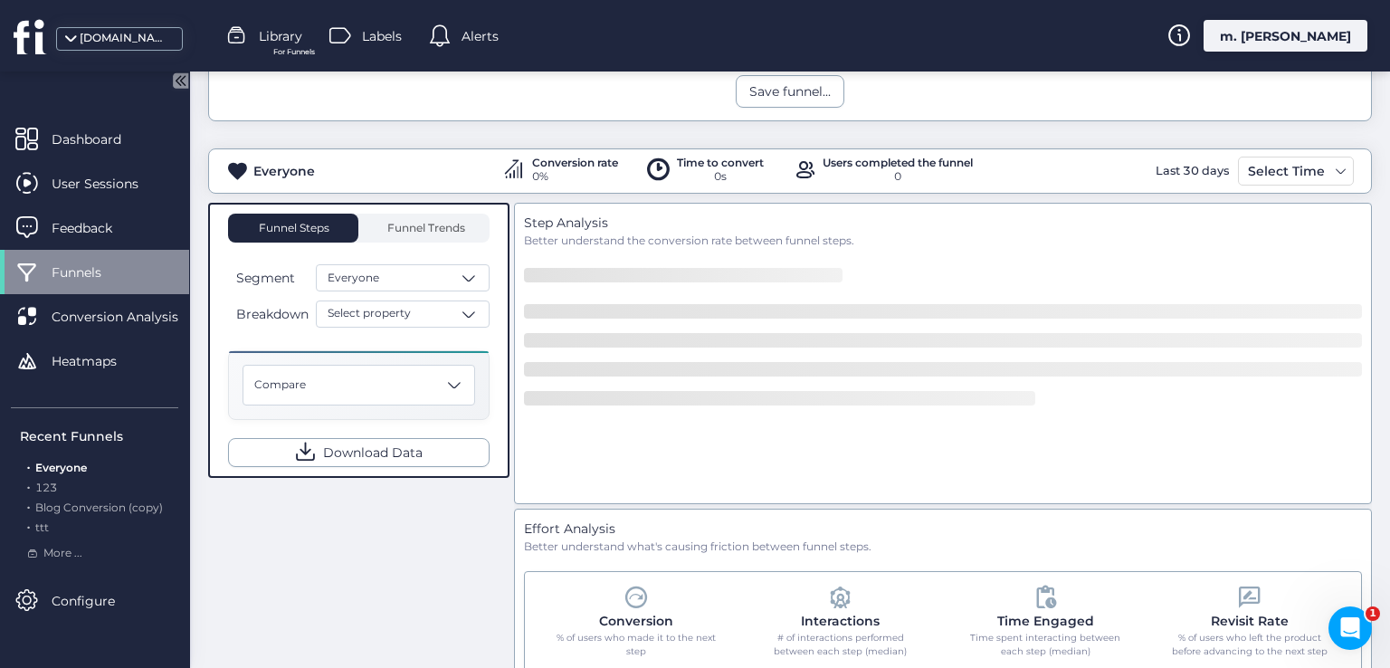
scroll to position [90, 0]
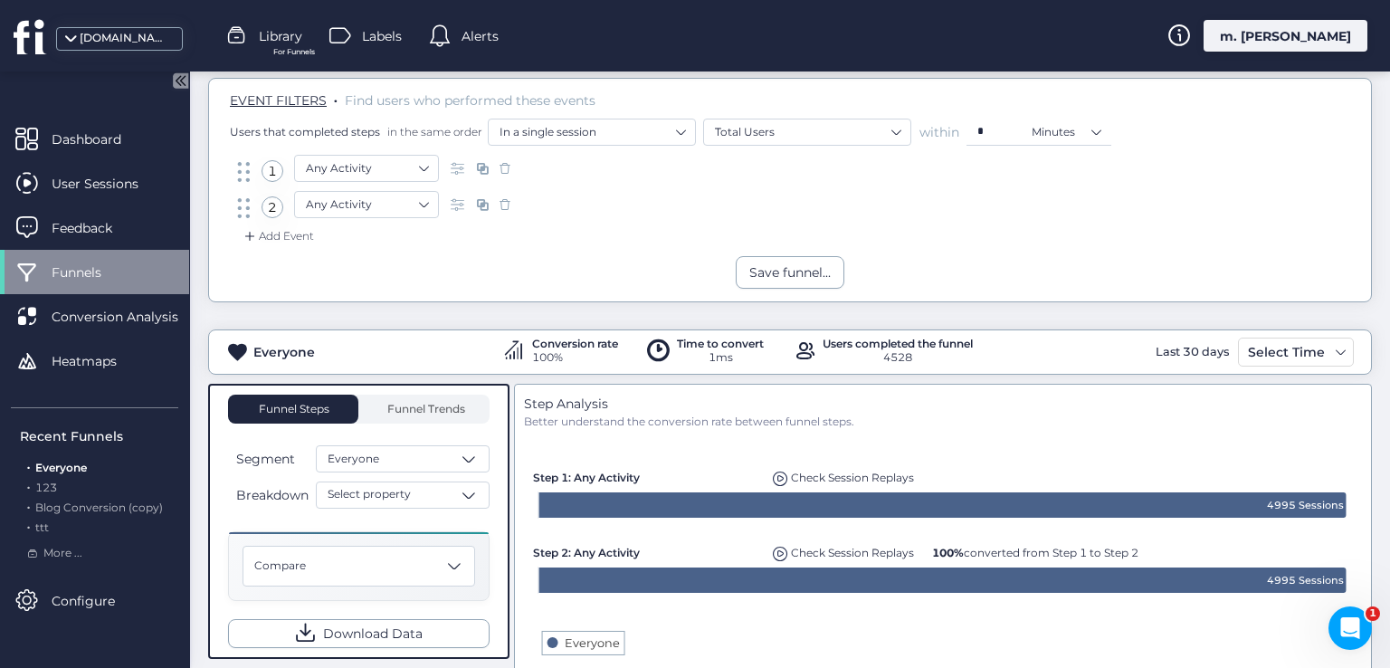
click at [1265, 44] on div "m. [PERSON_NAME]" at bounding box center [1285, 36] width 164 height 32
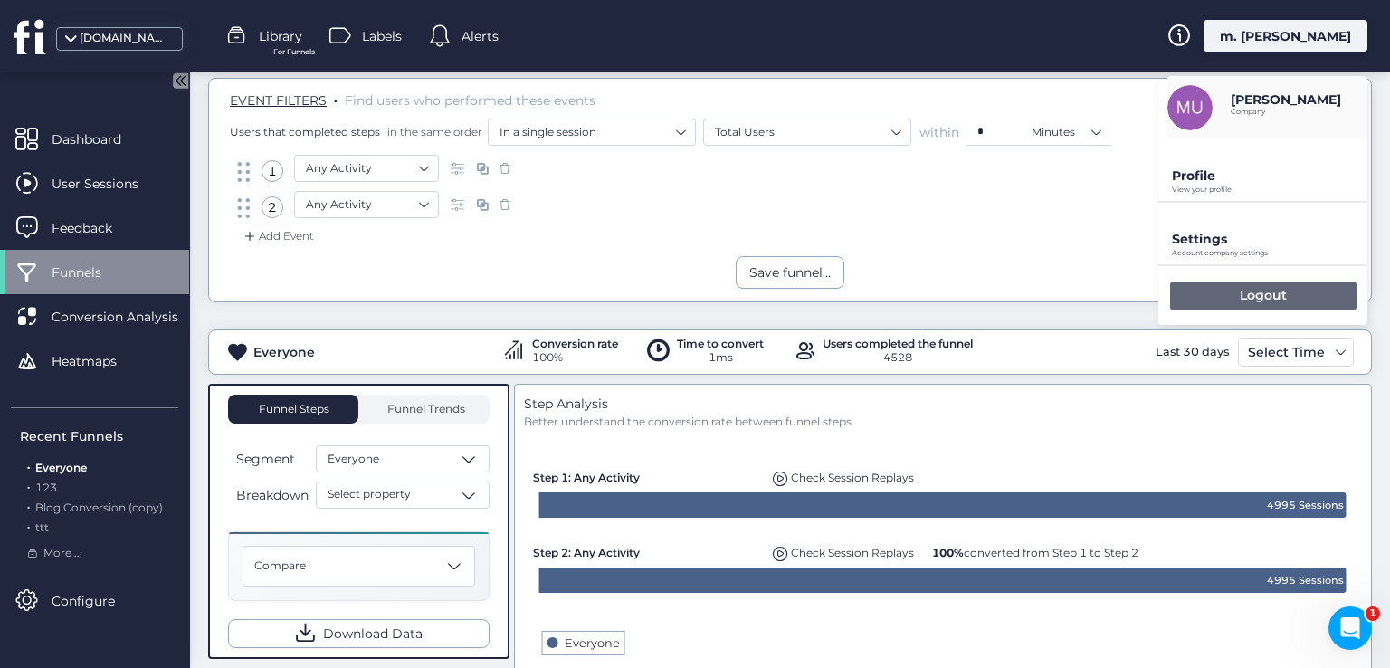
click at [1232, 283] on div "Logout" at bounding box center [1263, 295] width 186 height 29
